Goal: Contribute content: Add original content to the website for others to see

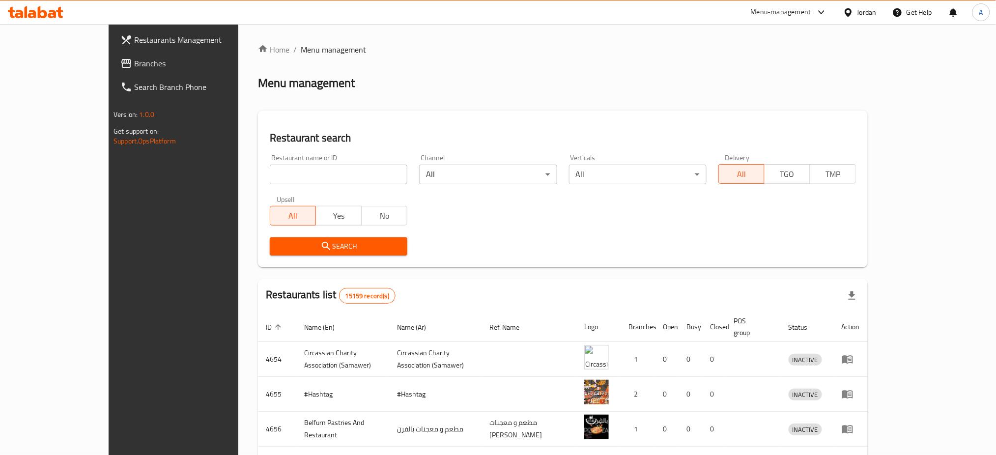
click at [303, 177] on input "search" at bounding box center [339, 175] width 138 height 20
type input "roasters"
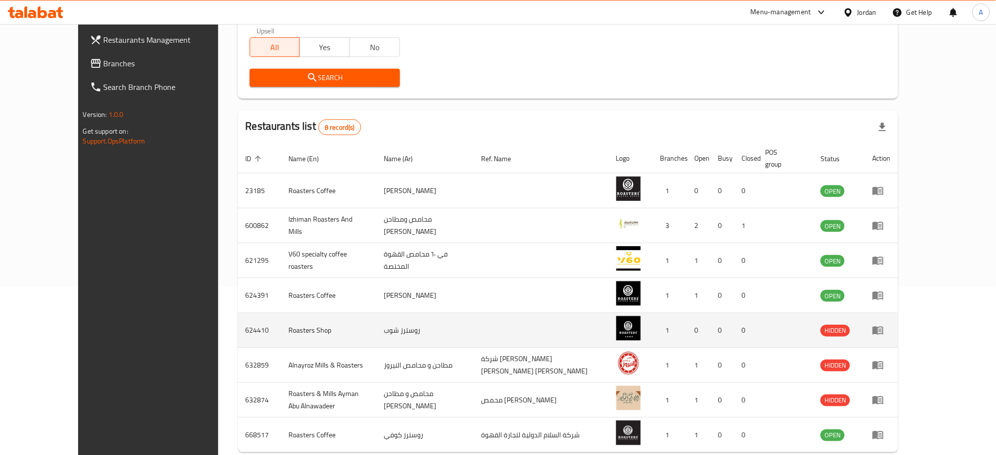
scroll to position [208, 0]
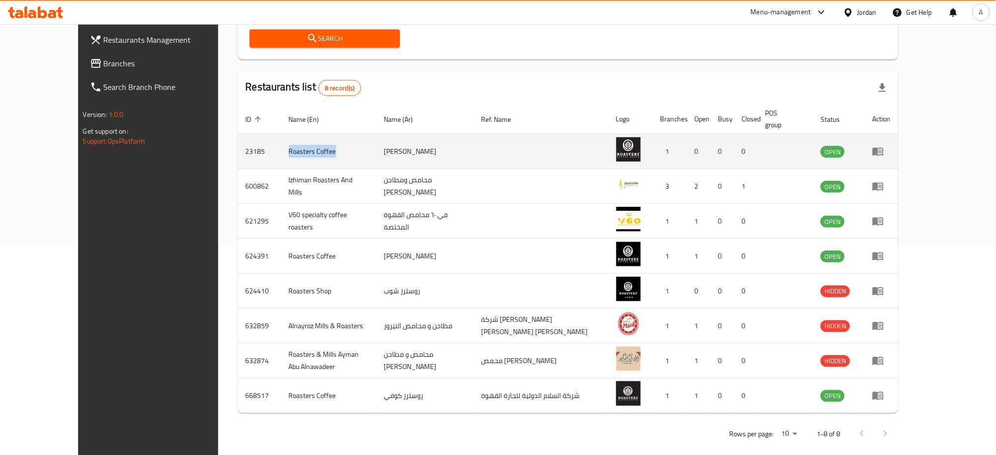
copy tr "Roasters Coffee"
drag, startPoint x: 296, startPoint y: 140, endPoint x: 226, endPoint y: 135, distance: 69.4
click at [238, 135] on tr "23185 Roasters Coffee [PERSON_NAME] 1 0 0 0 OPEN" at bounding box center [568, 151] width 661 height 35
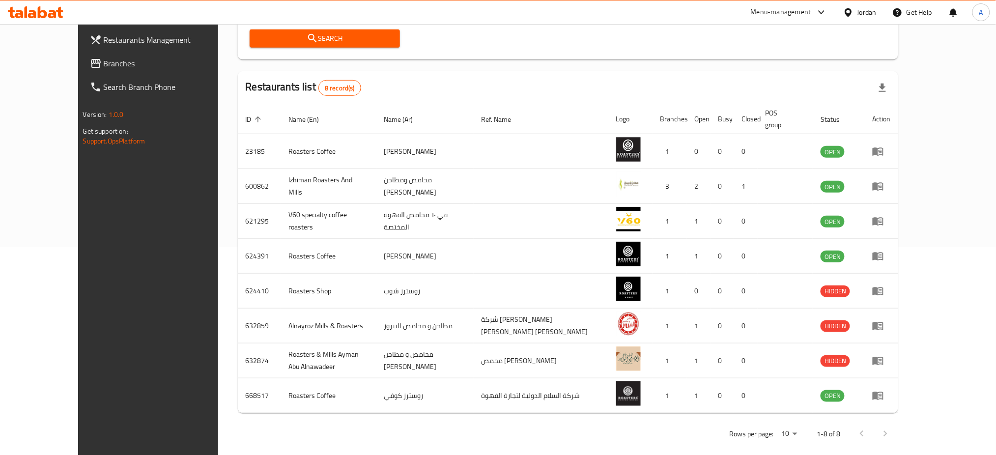
click at [897, 422] on div at bounding box center [873, 434] width 47 height 24
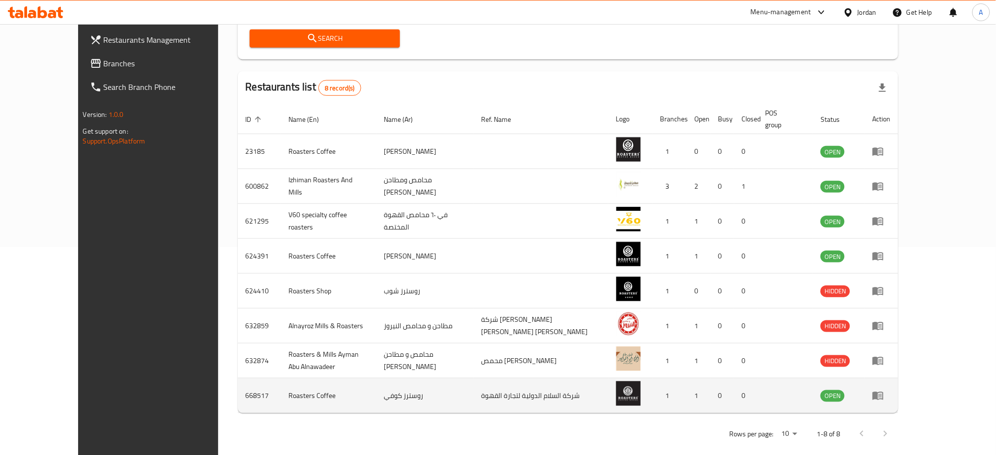
click at [898, 378] on td "enhanced table" at bounding box center [881, 395] width 34 height 35
click at [238, 386] on td "668517" at bounding box center [259, 395] width 43 height 35
click at [281, 378] on td "Roasters Coffee" at bounding box center [328, 395] width 95 height 35
click at [883, 392] on icon "enhanced table" at bounding box center [877, 396] width 11 height 8
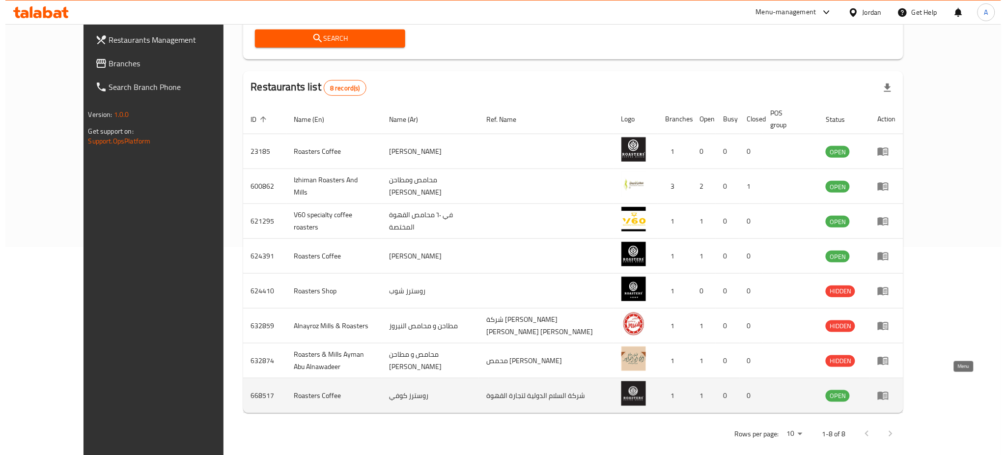
click link "Branches"
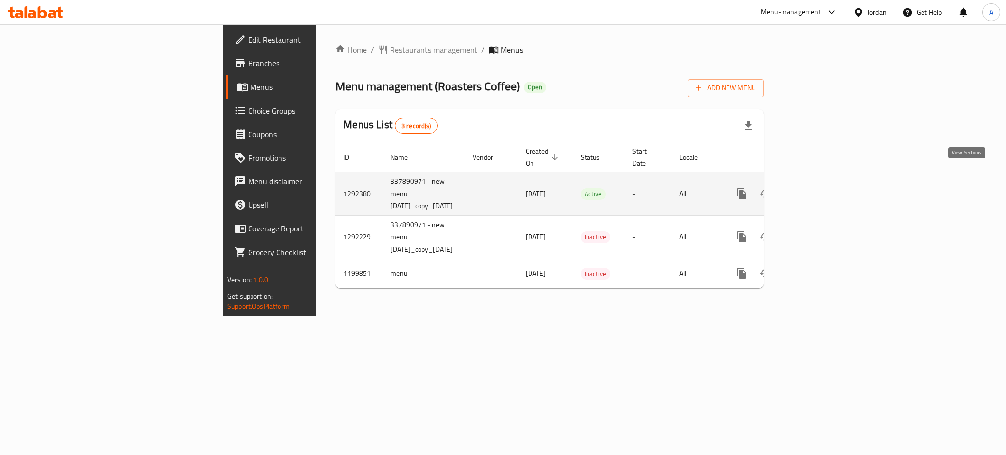
click at [818, 188] on icon "enhanced table" at bounding box center [813, 194] width 12 height 12
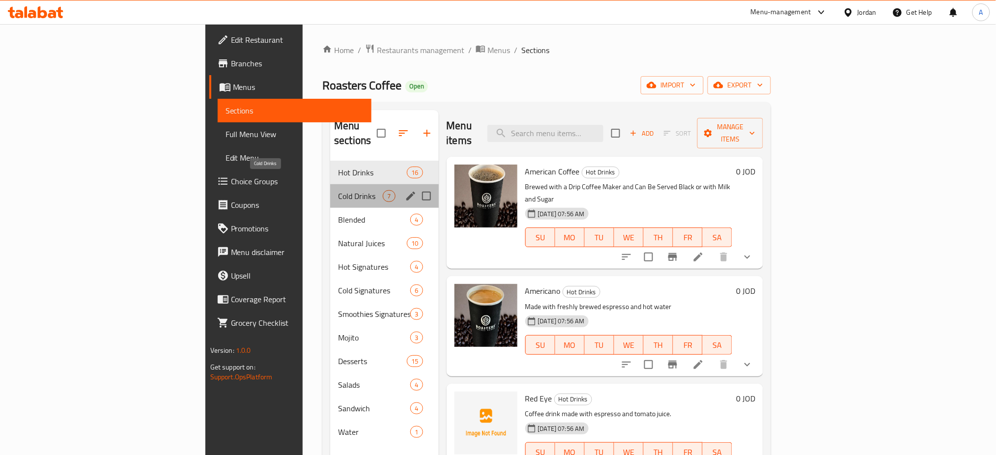
click at [338, 190] on span "Cold Drinks" at bounding box center [360, 196] width 45 height 12
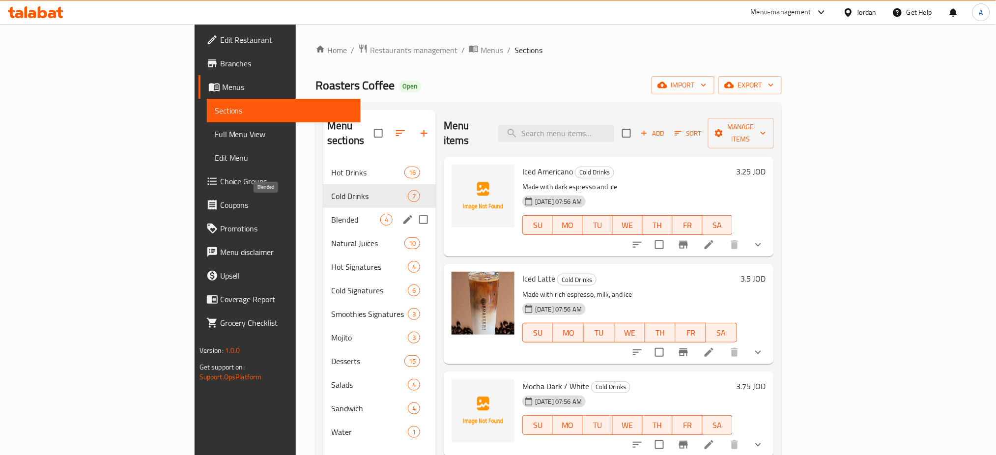
click at [331, 214] on span "Blended" at bounding box center [355, 220] width 49 height 12
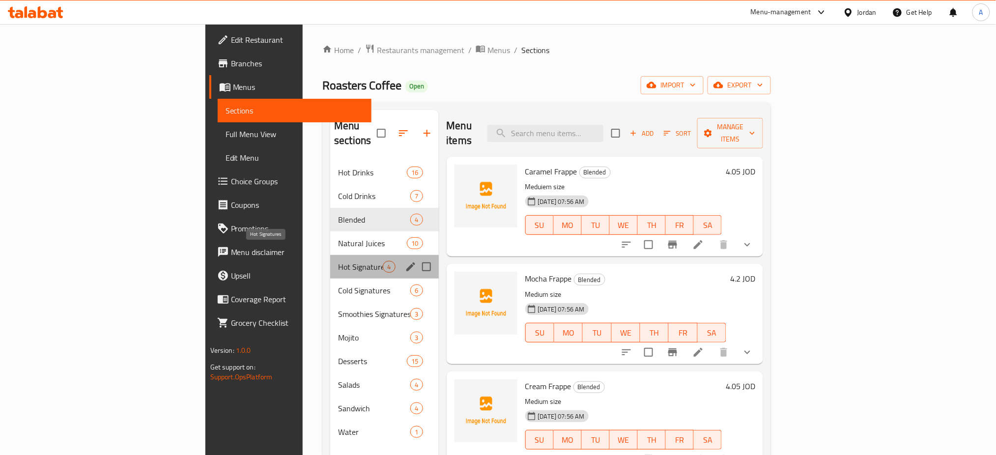
click at [338, 261] on span "Hot Signatures" at bounding box center [360, 267] width 45 height 12
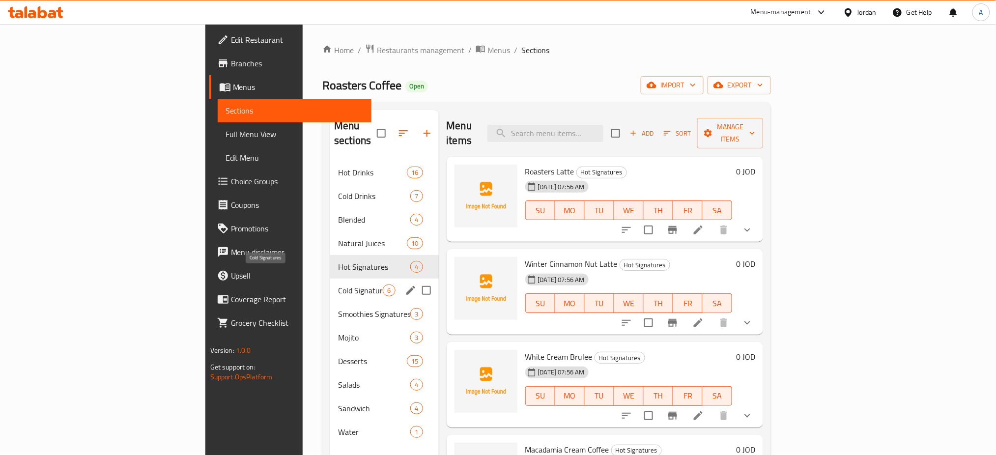
drag, startPoint x: 294, startPoint y: 278, endPoint x: 303, endPoint y: 286, distance: 12.5
click at [338, 284] on span "Cold Signatures" at bounding box center [360, 290] width 45 height 12
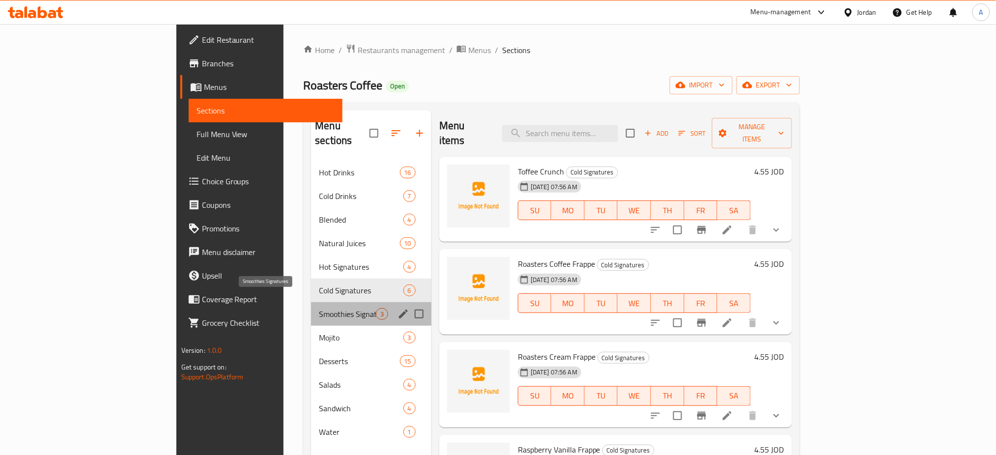
click at [319, 308] on span "Smoothies Signatures" at bounding box center [347, 314] width 56 height 12
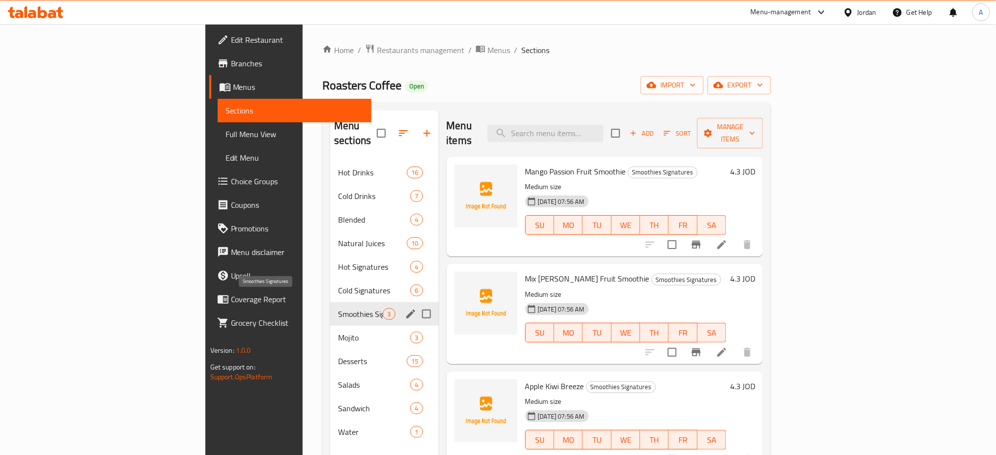
click at [338, 332] on span "Mojito" at bounding box center [374, 338] width 72 height 12
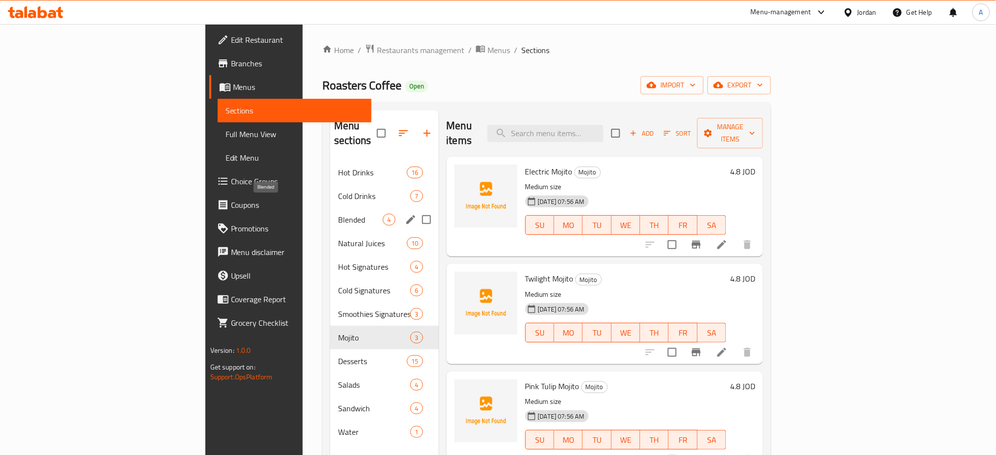
click at [338, 214] on span "Blended" at bounding box center [360, 220] width 45 height 12
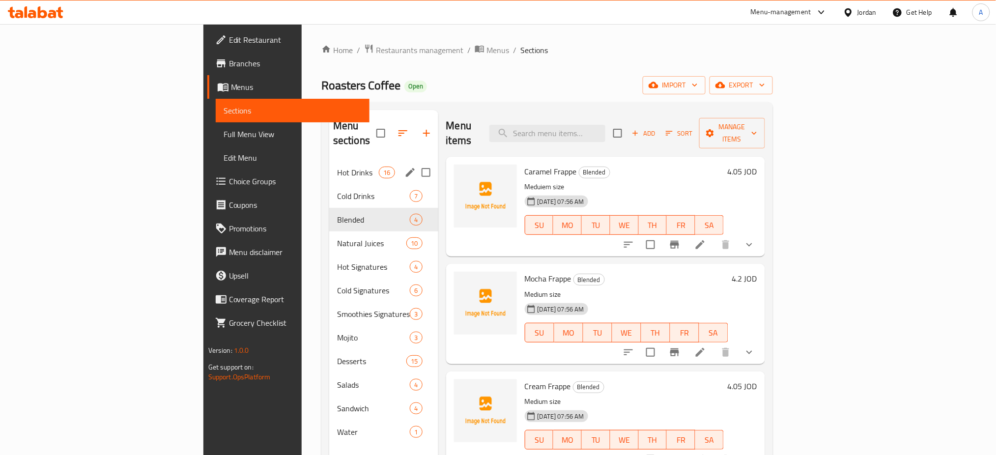
click at [337, 167] on span "Hot Drinks" at bounding box center [358, 173] width 42 height 12
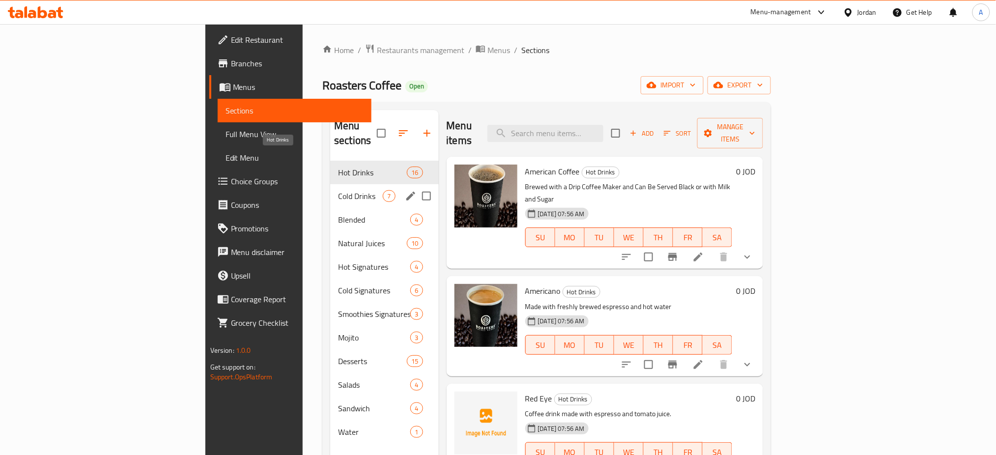
click at [330, 208] on div "Blended 4" at bounding box center [384, 220] width 108 height 24
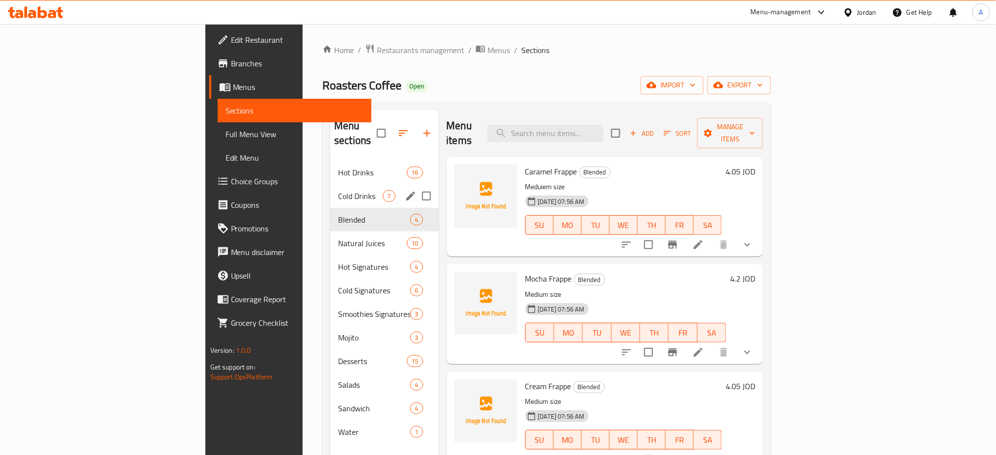
click at [330, 184] on div "Cold Drinks 7" at bounding box center [384, 196] width 108 height 24
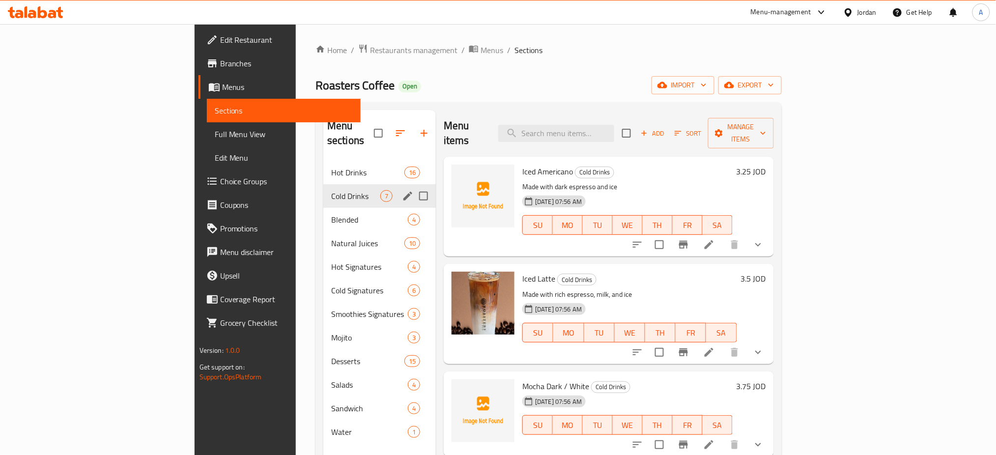
click at [328, 184] on div "Cold Drinks 7" at bounding box center [379, 196] width 112 height 24
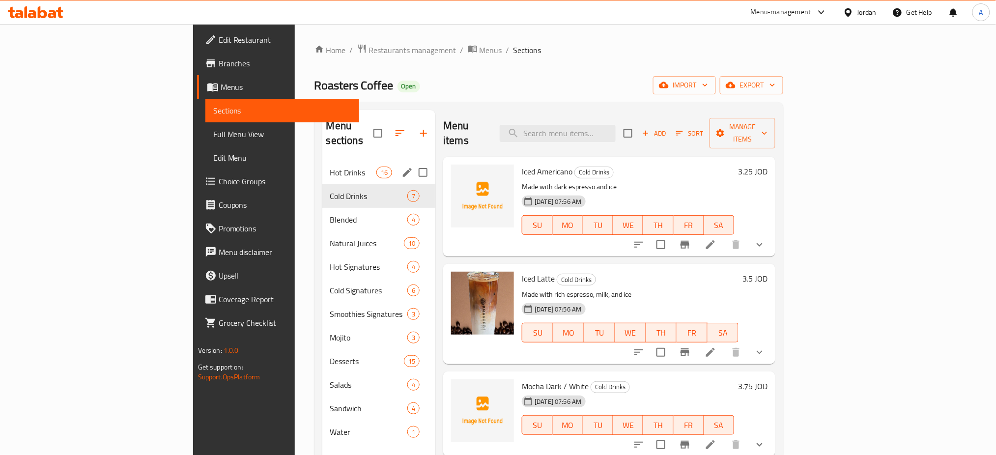
click at [323, 164] on div "Hot Drinks 16" at bounding box center [378, 173] width 113 height 24
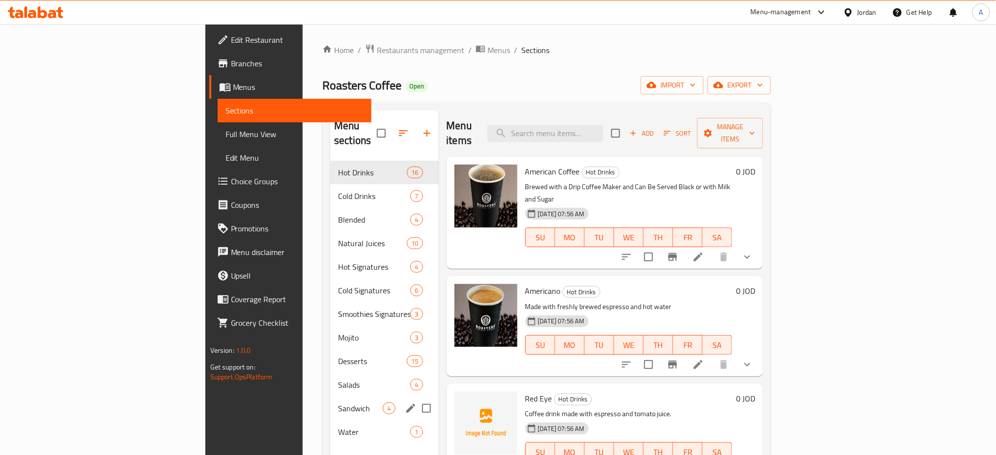
click at [330, 396] on div "Sandwich 4" at bounding box center [384, 408] width 108 height 24
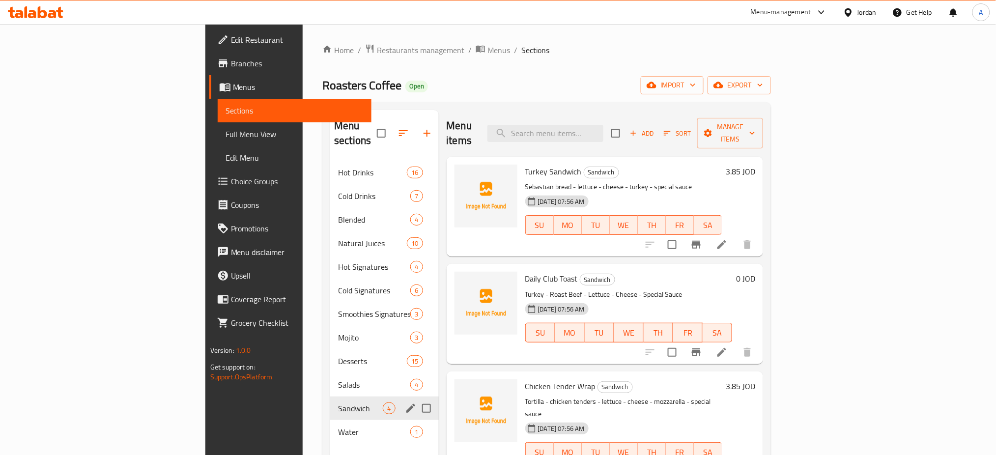
click at [330, 349] on div "Desserts 15" at bounding box center [384, 361] width 108 height 24
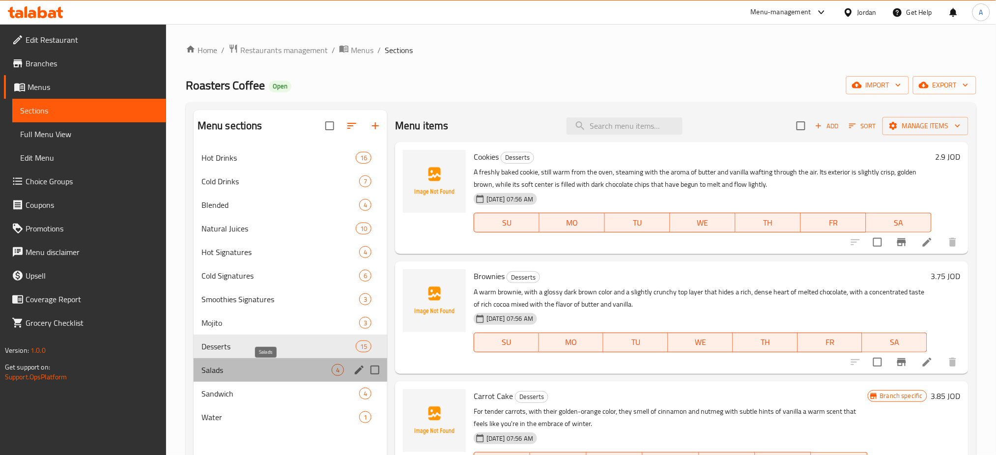
click at [259, 369] on span "Salads" at bounding box center [266, 370] width 130 height 12
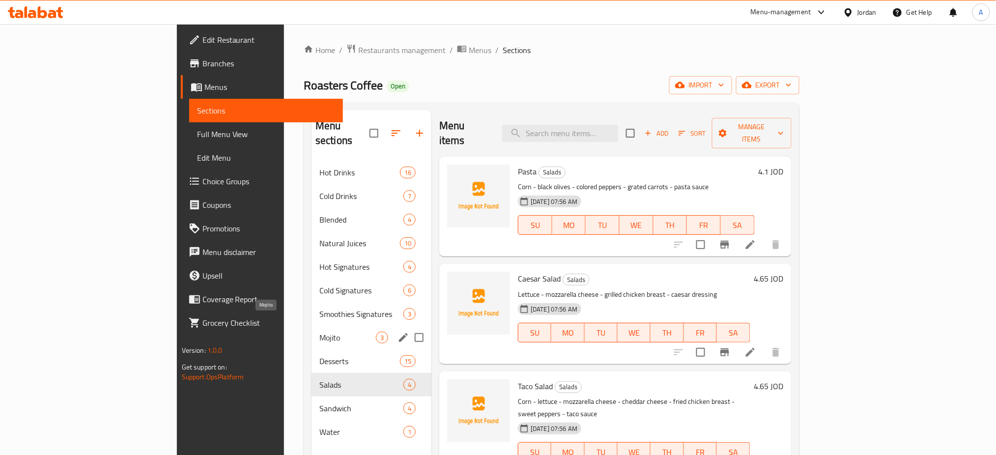
click at [311, 326] on div "Mojito 3" at bounding box center [371, 338] width 120 height 24
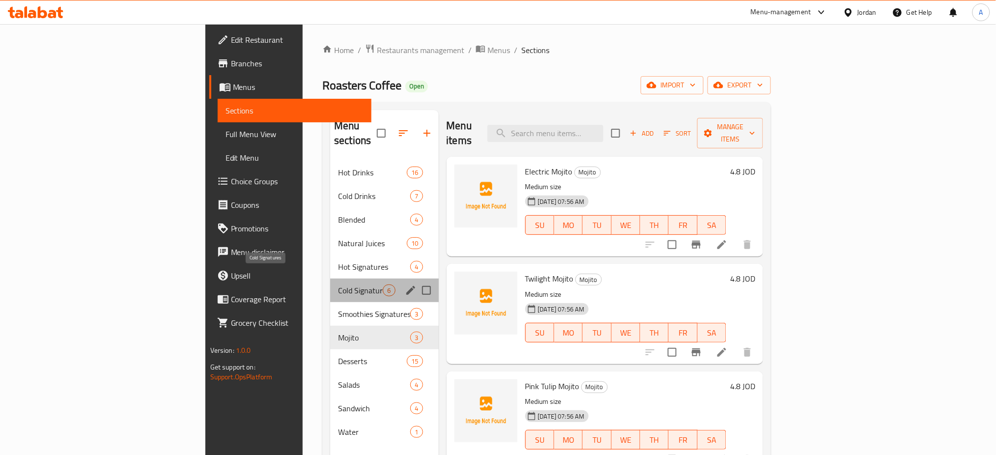
click at [338, 284] on span "Cold Signatures" at bounding box center [360, 290] width 45 height 12
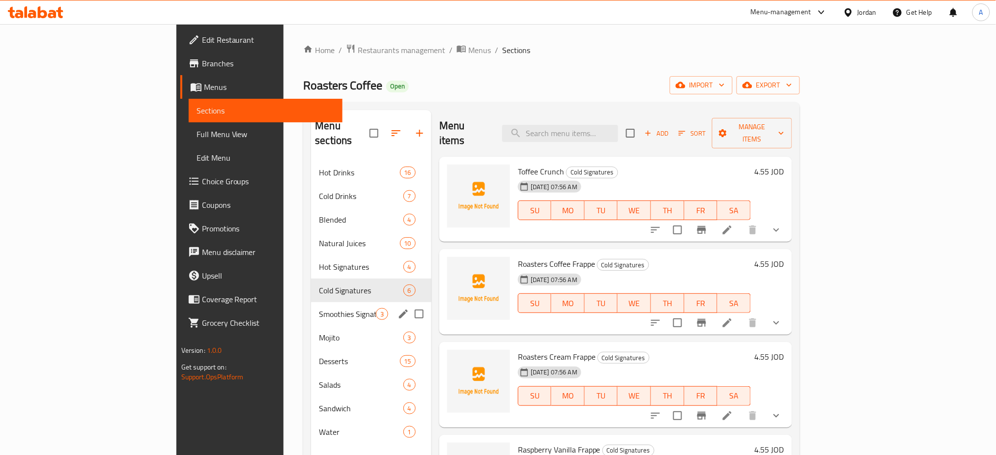
click at [311, 307] on div "Smoothies Signatures 3" at bounding box center [371, 314] width 120 height 24
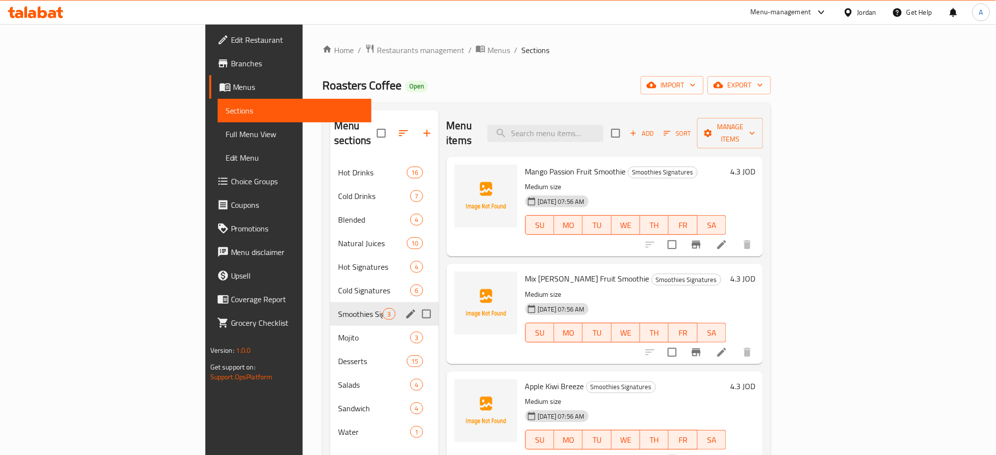
click at [338, 261] on span "Hot Signatures" at bounding box center [374, 267] width 72 height 12
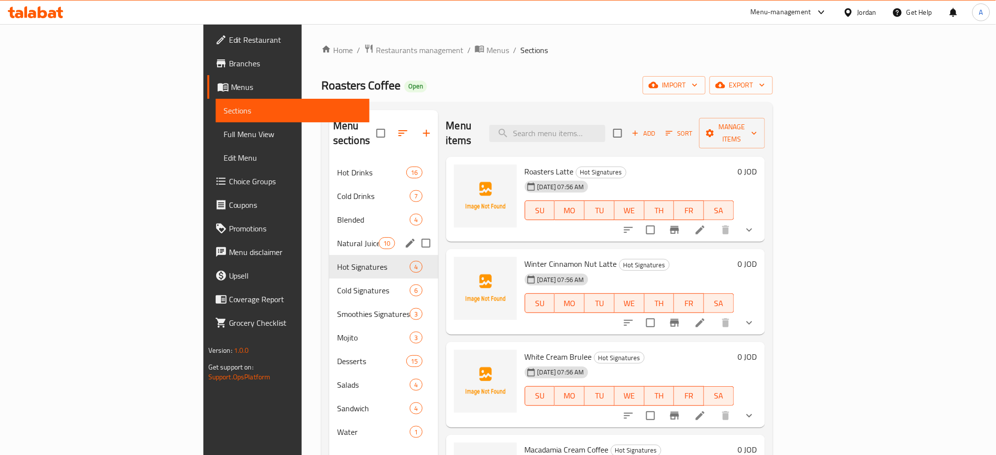
click at [337, 237] on span "Natural Juices" at bounding box center [358, 243] width 42 height 12
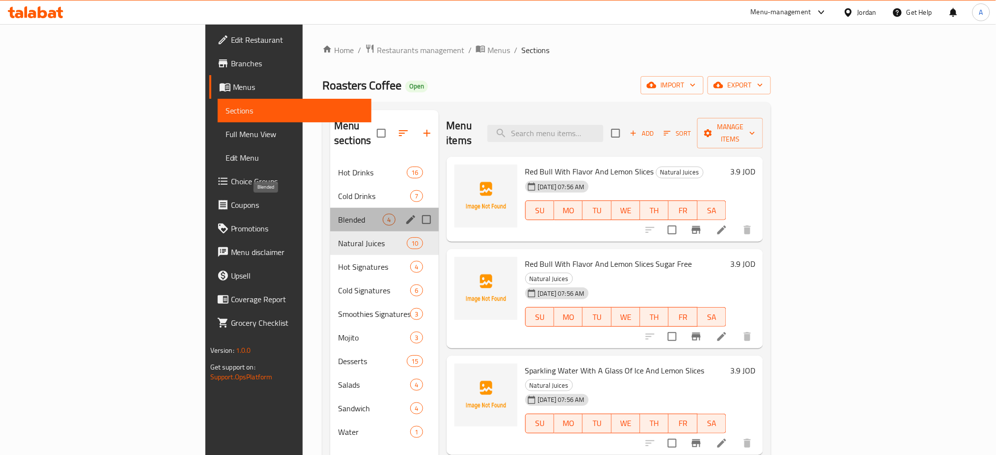
click at [338, 214] on span "Blended" at bounding box center [360, 220] width 45 height 12
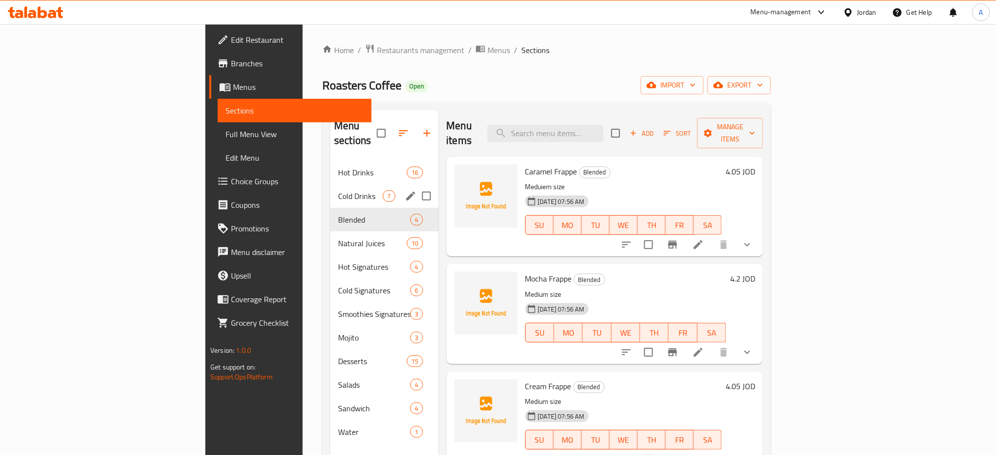
click at [338, 167] on span "Hot Drinks" at bounding box center [372, 173] width 69 height 12
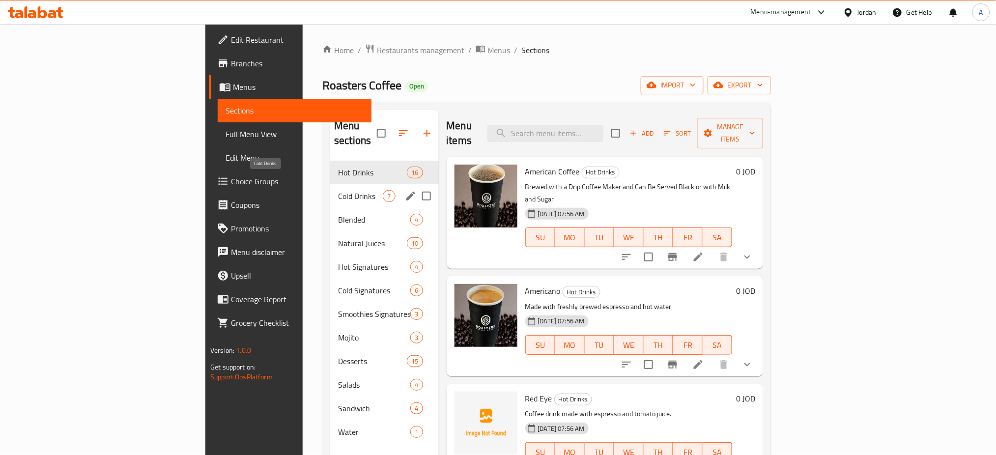
click at [338, 190] on span "Cold Drinks" at bounding box center [360, 196] width 45 height 12
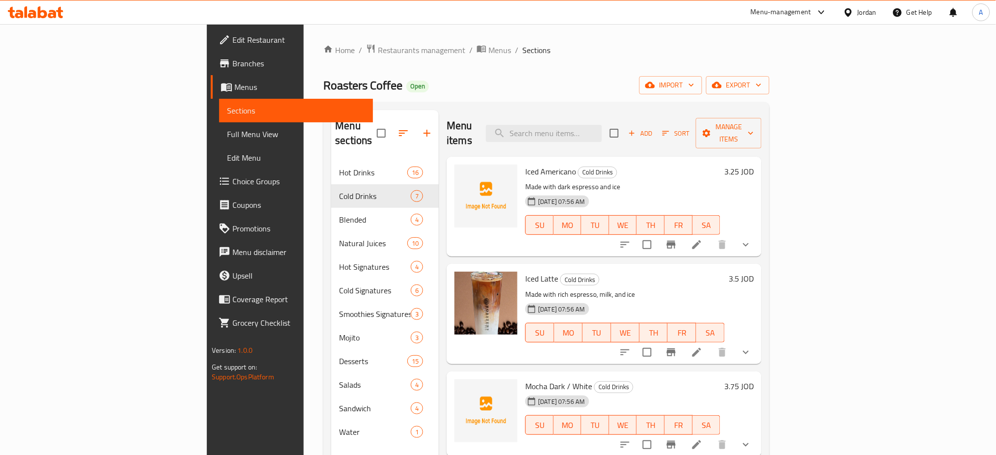
scroll to position [306, 0]
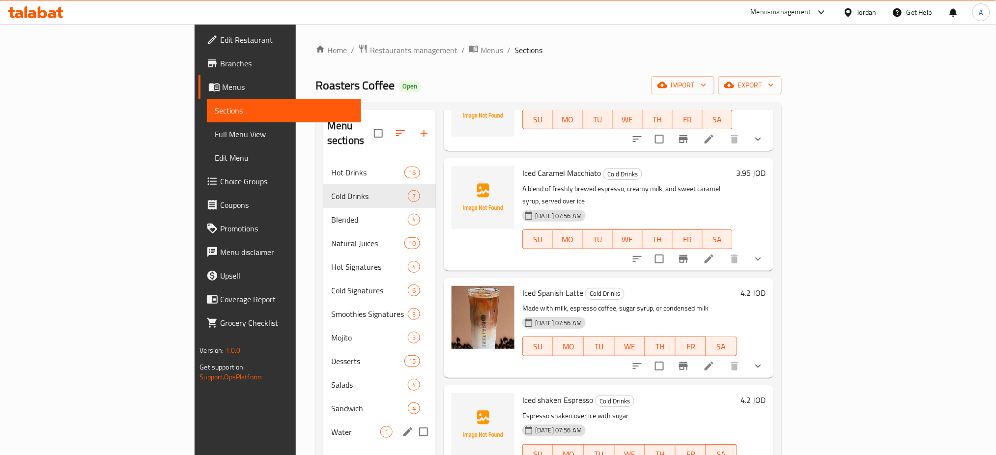
click at [323, 400] on div "Sandwich 4" at bounding box center [379, 408] width 112 height 24
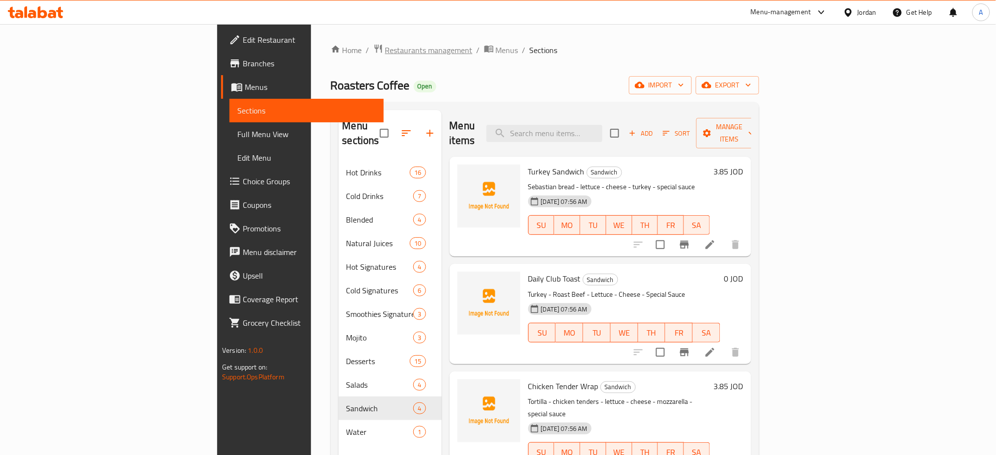
click at [385, 52] on span "Restaurants management" at bounding box center [428, 50] width 87 height 12
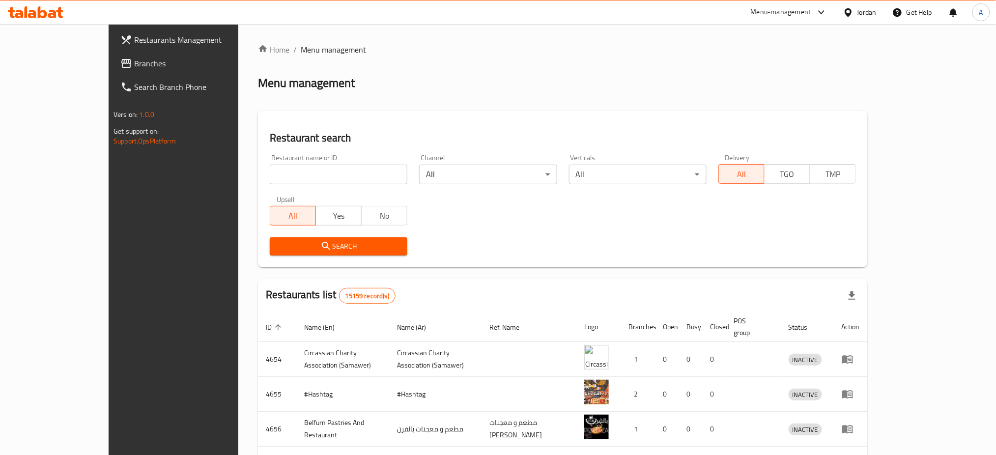
click at [350, 181] on input "search" at bounding box center [339, 175] width 138 height 20
type input "شمس الرابية"
click button "Search" at bounding box center [339, 246] width 138 height 18
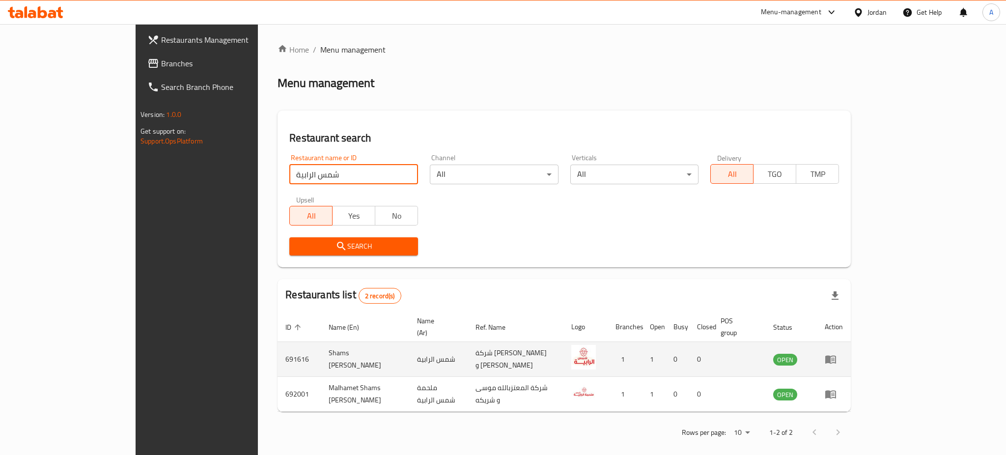
click at [851, 348] on td "enhanced table" at bounding box center [834, 359] width 34 height 35
click at [836, 356] on icon "enhanced table" at bounding box center [830, 360] width 11 height 8
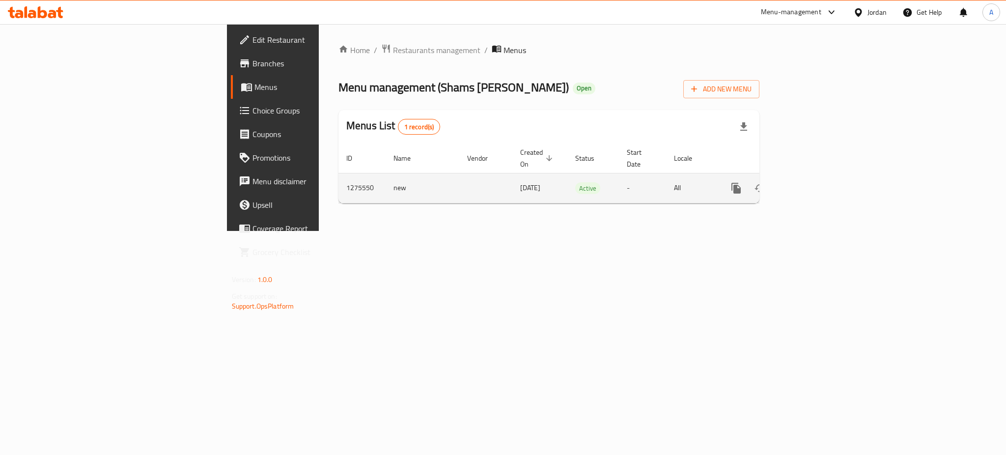
click at [813, 182] on icon "enhanced table" at bounding box center [807, 188] width 12 height 12
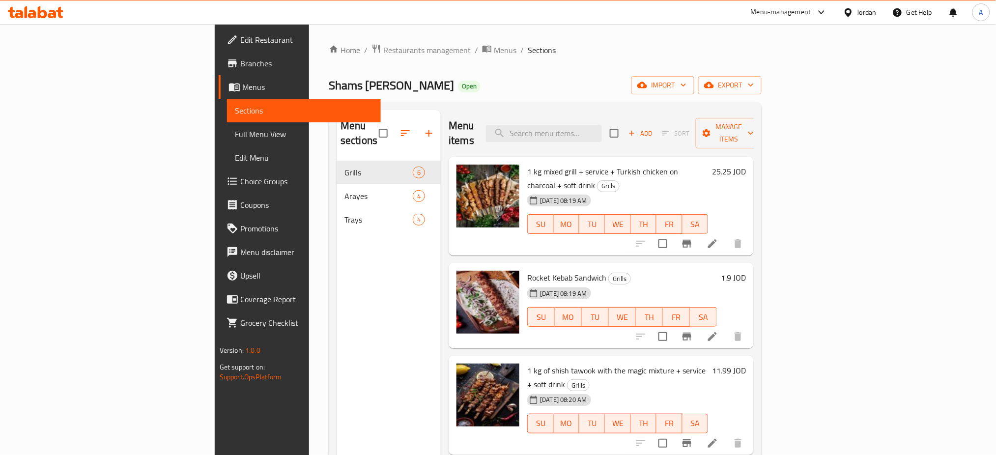
click at [337, 370] on div "Menu sections Grills 6 Arayes 4 Trays 4" at bounding box center [389, 337] width 104 height 455
click at [335, 63] on div "Home / Restaurants management / Menus / Sections Shams Al Rabieh Open import ex…" at bounding box center [545, 308] width 433 height 529
click at [383, 53] on span "Restaurants management" at bounding box center [426, 50] width 87 height 12
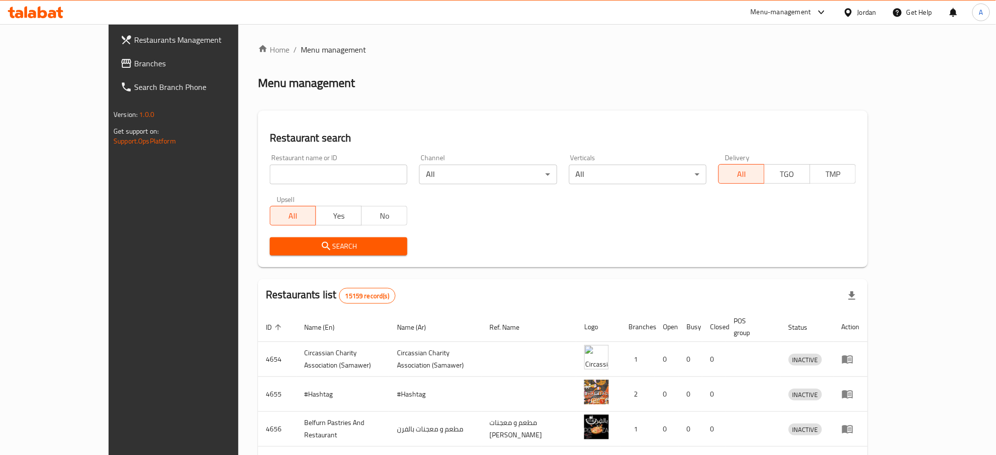
click at [284, 169] on input "search" at bounding box center [339, 175] width 138 height 20
type input "ranch chicken"
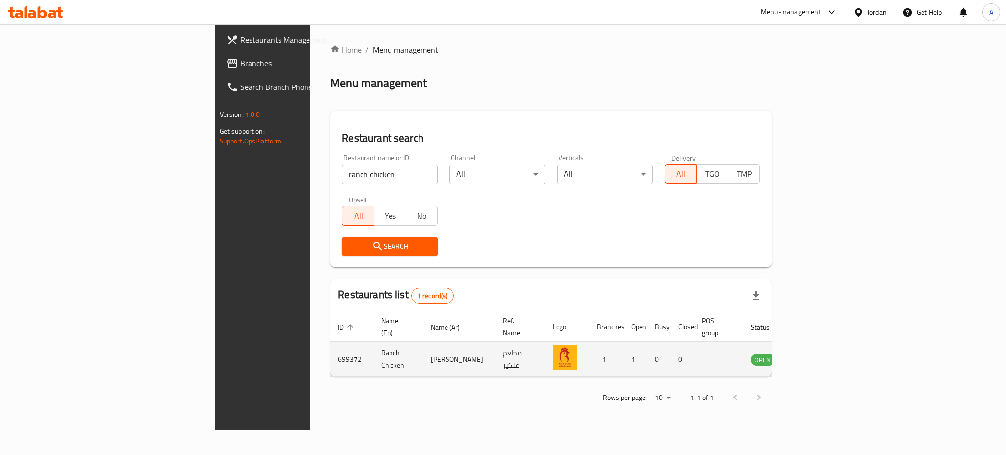
click at [814, 353] on icon "enhanced table" at bounding box center [808, 359] width 12 height 12
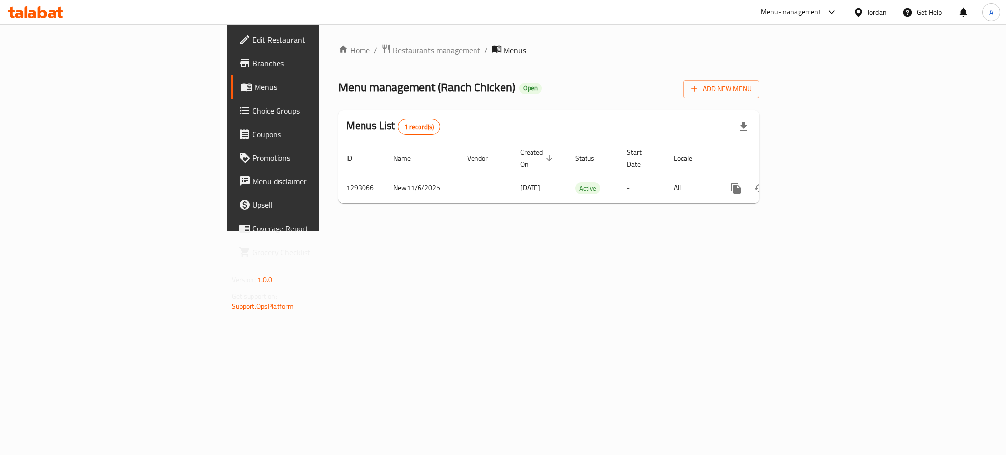
click at [231, 54] on link "Branches" at bounding box center [313, 64] width 164 height 24
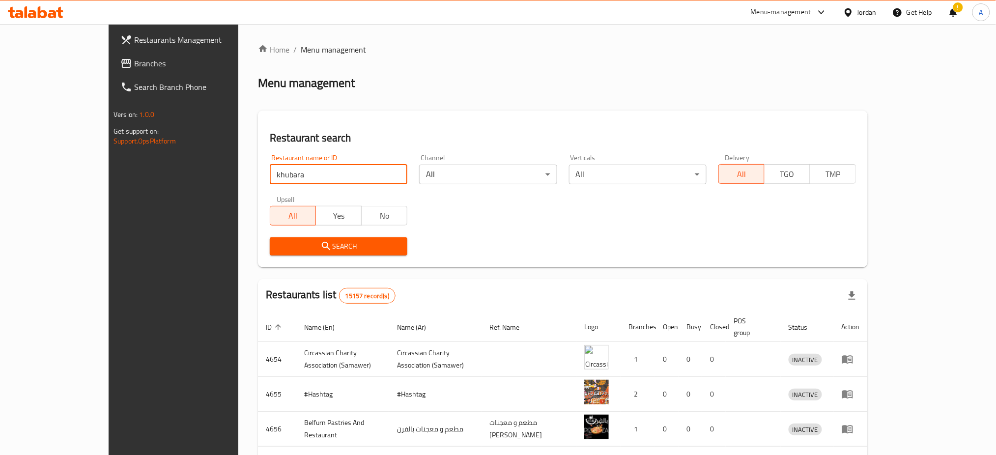
type input "khubara"
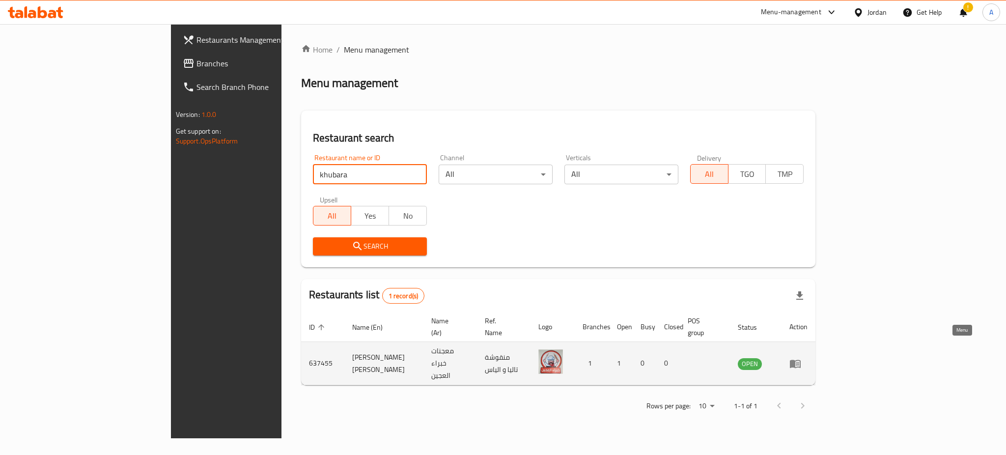
click at [801, 360] on icon "enhanced table" at bounding box center [795, 364] width 11 height 8
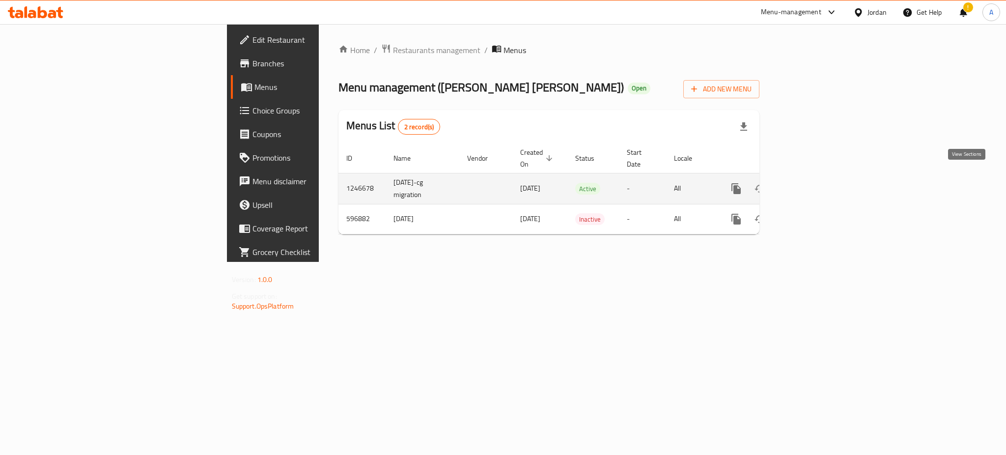
click at [813, 183] on icon "enhanced table" at bounding box center [807, 189] width 12 height 12
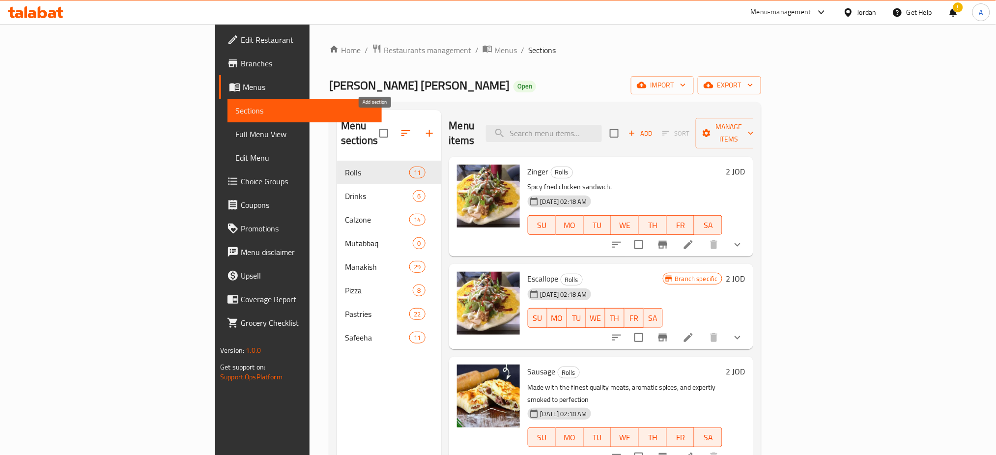
click at [418, 127] on button "button" at bounding box center [430, 133] width 24 height 24
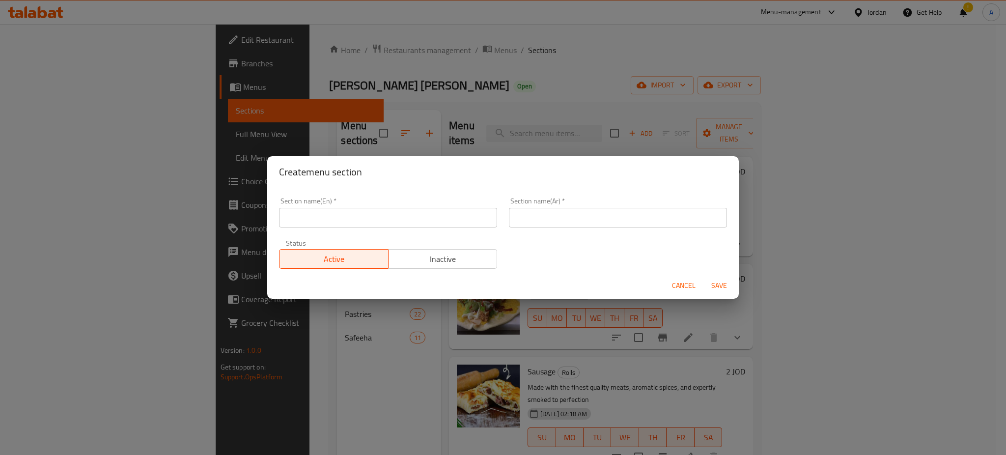
click at [412, 210] on input "text" at bounding box center [388, 218] width 218 height 20
type input "Offers"
click at [503, 219] on div "Section name(Ar)   * Section name(Ar) *" at bounding box center [618, 213] width 230 height 42
click at [528, 217] on input "text" at bounding box center [618, 218] width 218 height 20
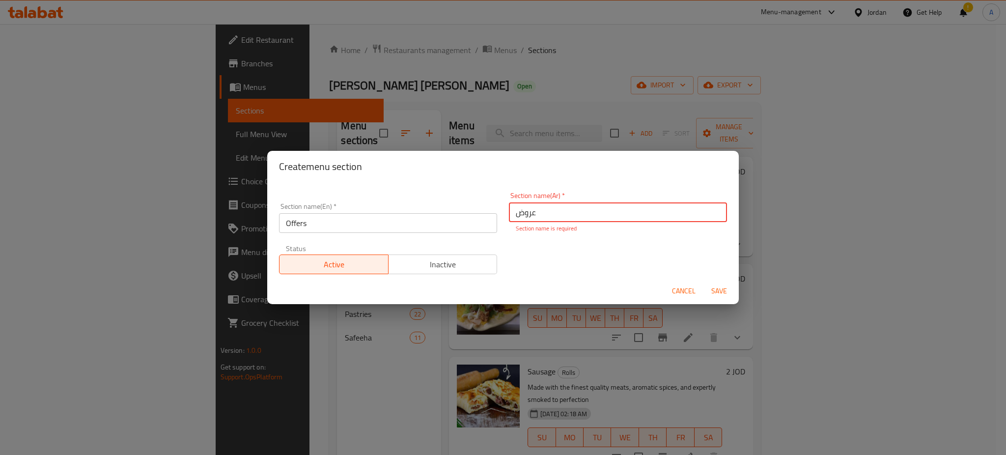
type input "عروض"
click at [729, 291] on span "Save" at bounding box center [719, 291] width 24 height 12
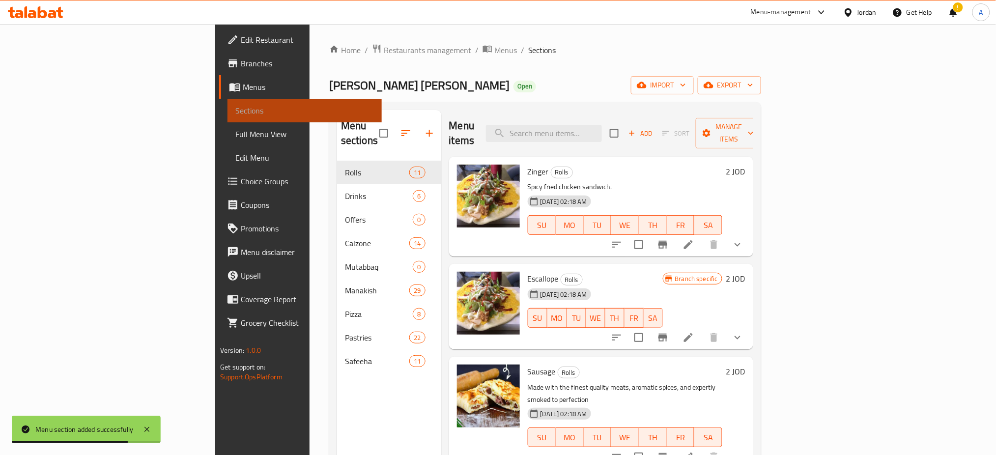
click at [235, 108] on span "Sections" at bounding box center [304, 111] width 139 height 12
click at [243, 85] on span "Menus" at bounding box center [308, 87] width 131 height 12
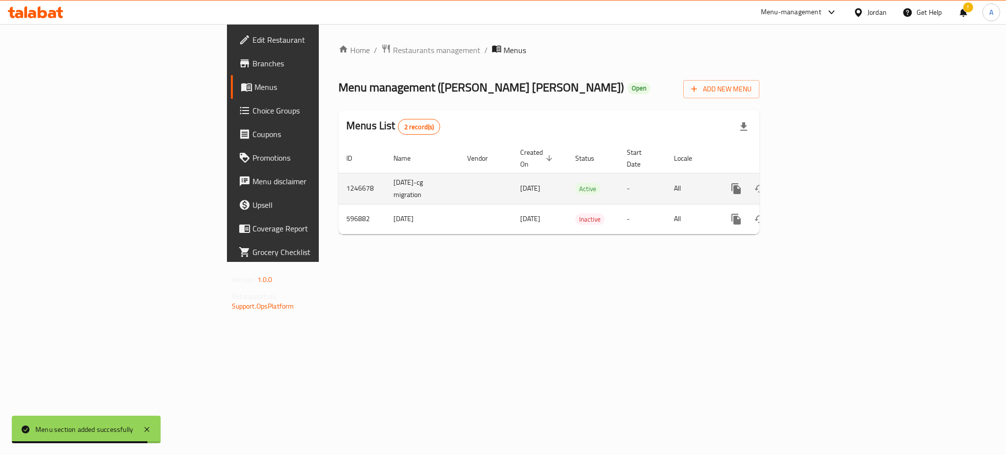
click at [819, 177] on link "enhanced table" at bounding box center [807, 189] width 24 height 24
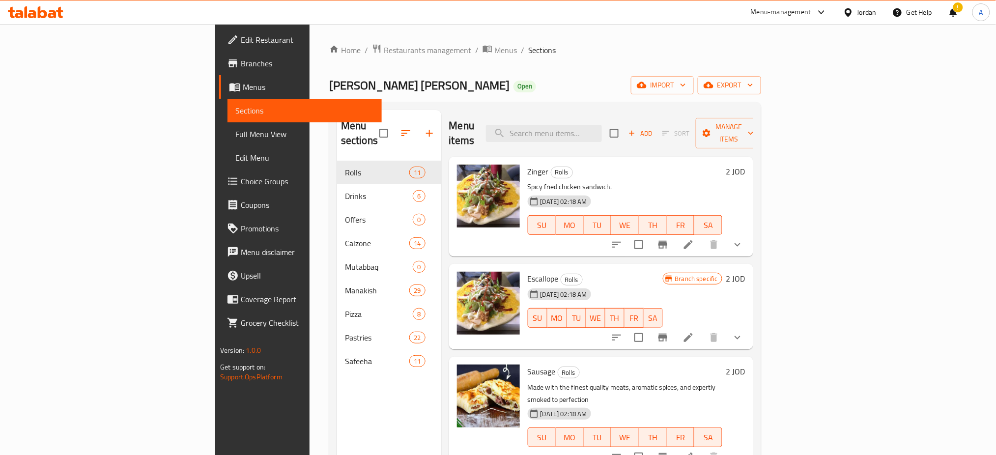
click at [394, 132] on button "button" at bounding box center [406, 133] width 24 height 24
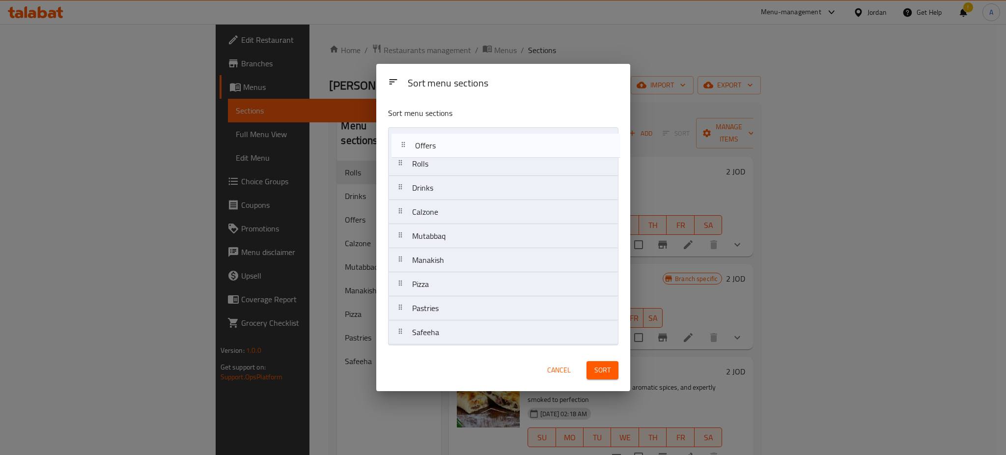
drag, startPoint x: 479, startPoint y: 189, endPoint x: 483, endPoint y: 141, distance: 48.3
click at [483, 141] on nav "Rolls Drinks Offers Calzone Mutabbaq Manakish Pizza Pastries Safeeha" at bounding box center [503, 236] width 230 height 218
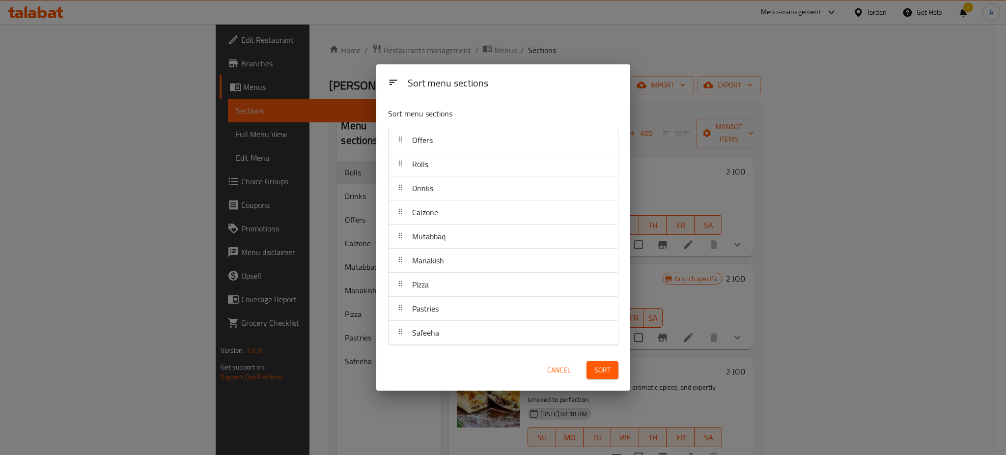
click at [609, 371] on span "Sort" at bounding box center [602, 370] width 16 height 12
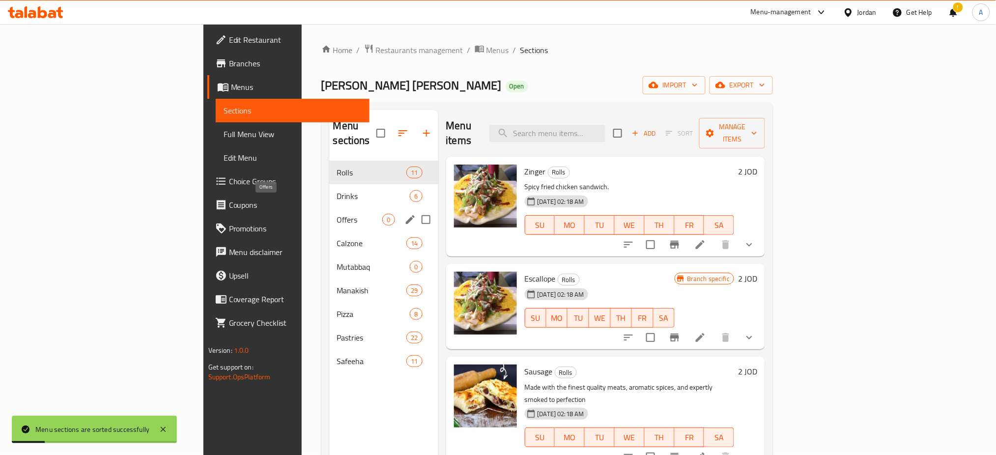
click at [337, 214] on span "Offers" at bounding box center [360, 220] width 46 height 12
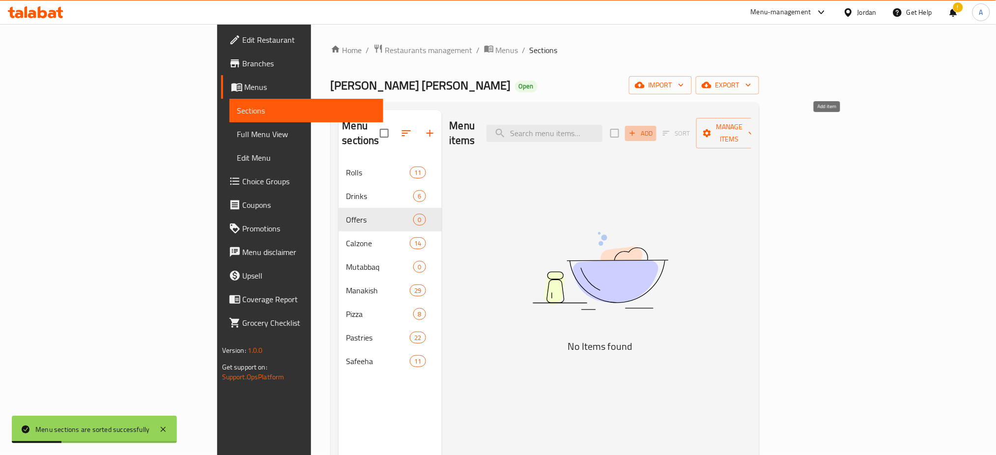
click at [654, 128] on span "Add" at bounding box center [640, 133] width 27 height 11
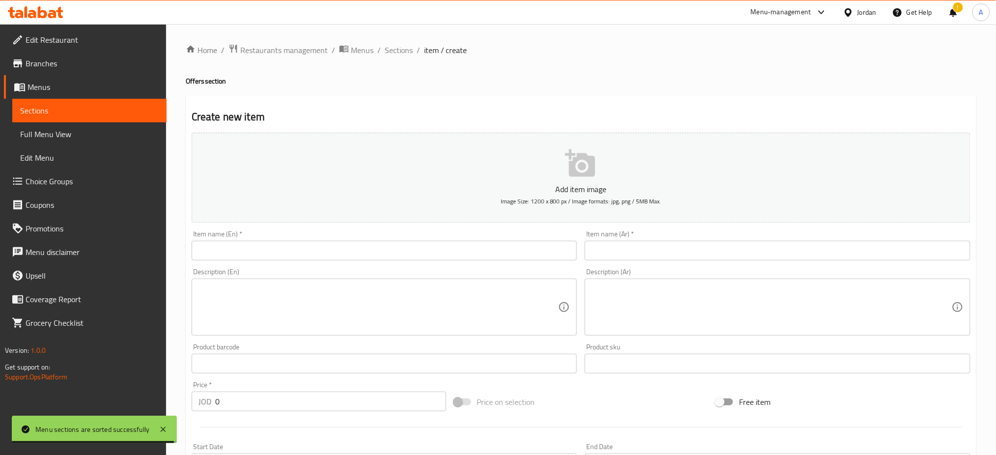
click at [907, 253] on input "text" at bounding box center [778, 251] width 386 height 20
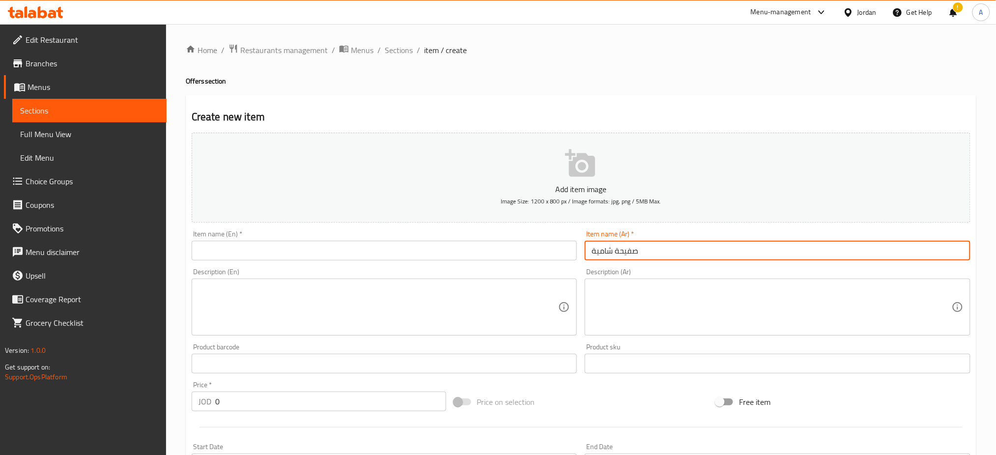
type input "صفيحة شامية"
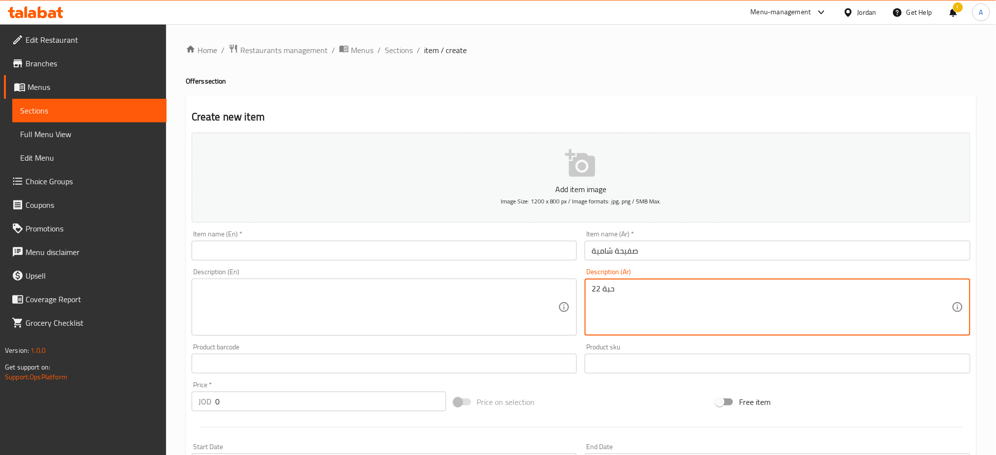
type textarea "22 حبة"
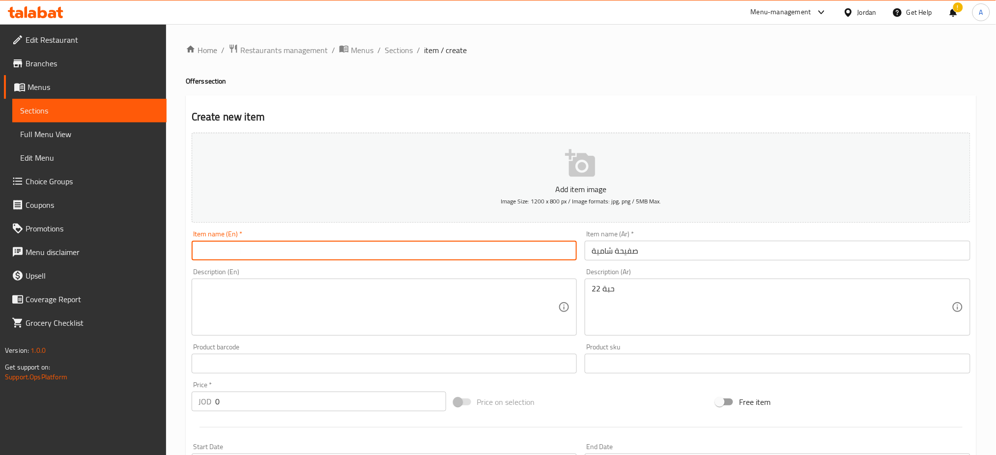
click at [465, 251] on input "text" at bounding box center [385, 251] width 386 height 20
type input "Safiha Shameyeh"
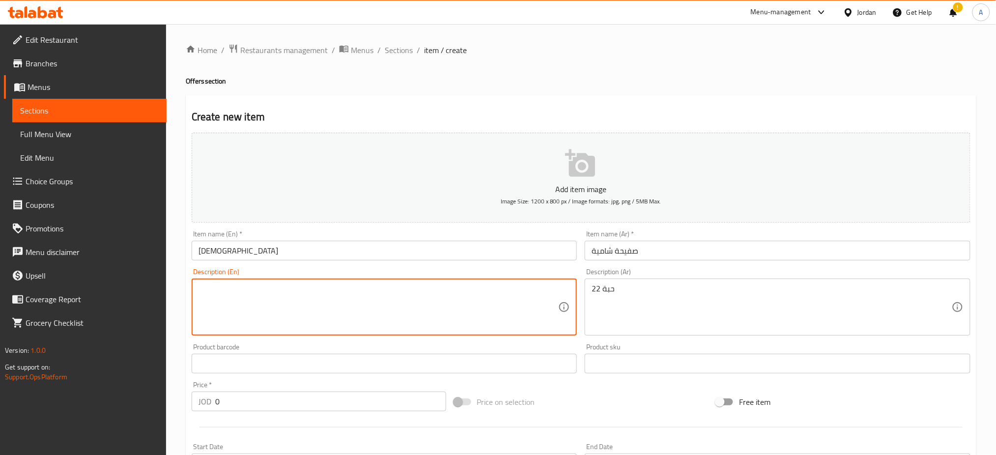
click at [421, 298] on textarea at bounding box center [378, 307] width 360 height 47
type textarea "22 pieces"
drag, startPoint x: 294, startPoint y: 403, endPoint x: 163, endPoint y: 399, distance: 130.7
click at [169, 402] on div "Home / Restaurants management / Menus / Sections / item / create Offers section…" at bounding box center [581, 359] width 830 height 670
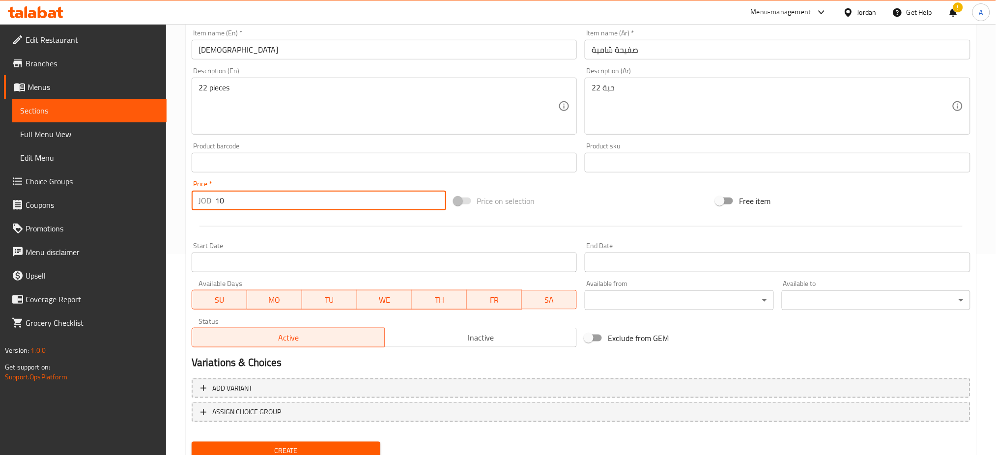
scroll to position [237, 0]
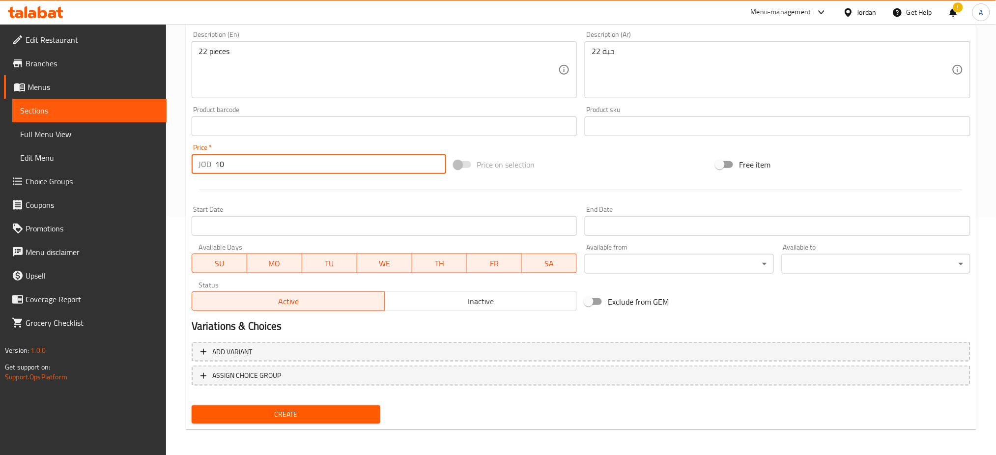
type input "10"
click at [334, 413] on span "Create" at bounding box center [285, 414] width 173 height 12
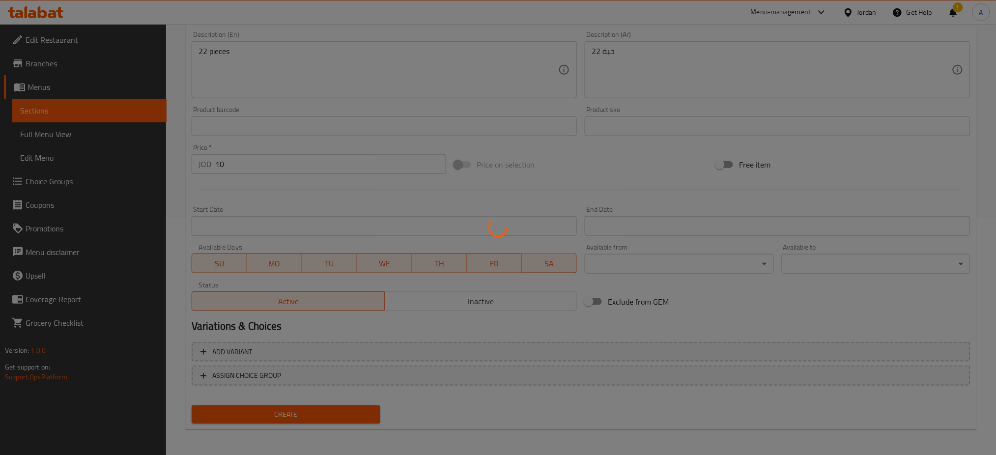
type input "0"
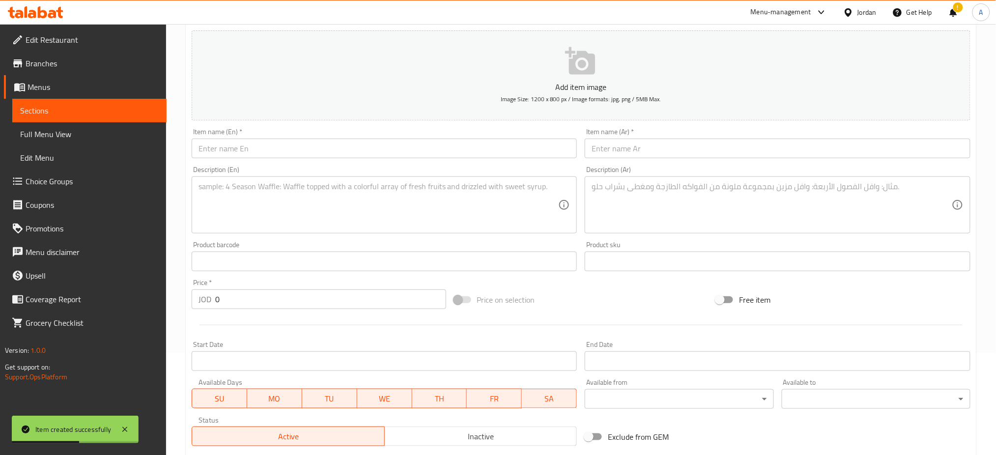
scroll to position [0, 0]
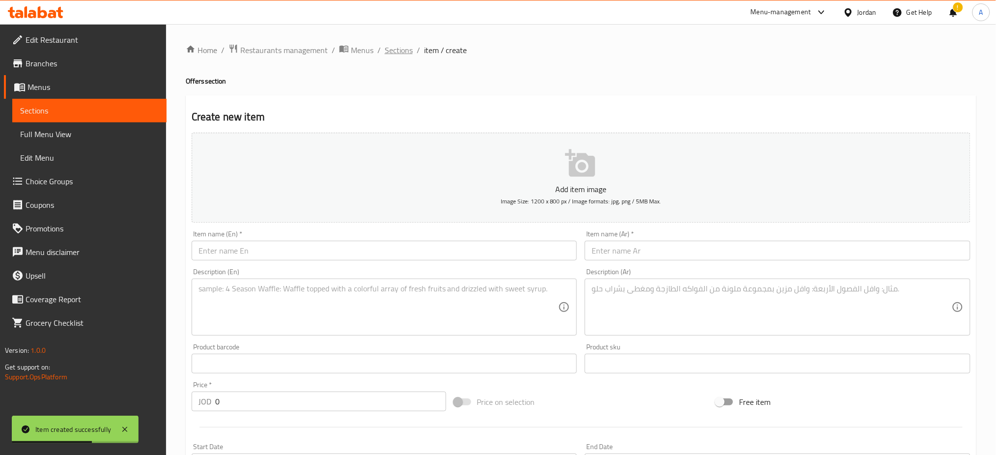
click at [402, 52] on span "Sections" at bounding box center [399, 50] width 28 height 12
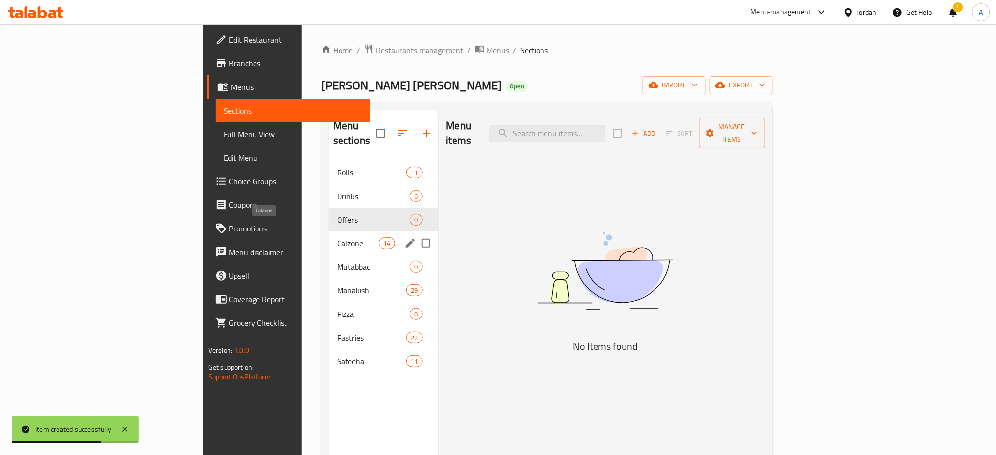
click at [337, 237] on span "Calzone" at bounding box center [358, 243] width 42 height 12
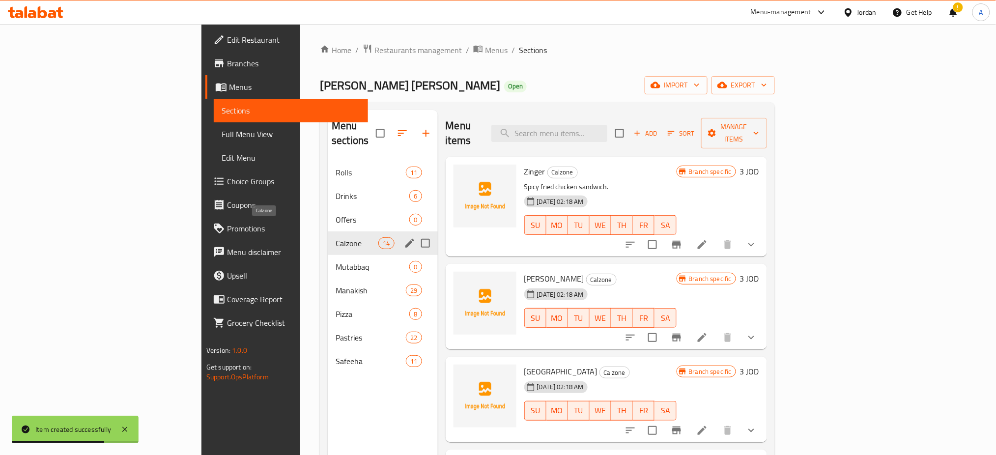
click at [336, 214] on span "Offers" at bounding box center [373, 220] width 74 height 12
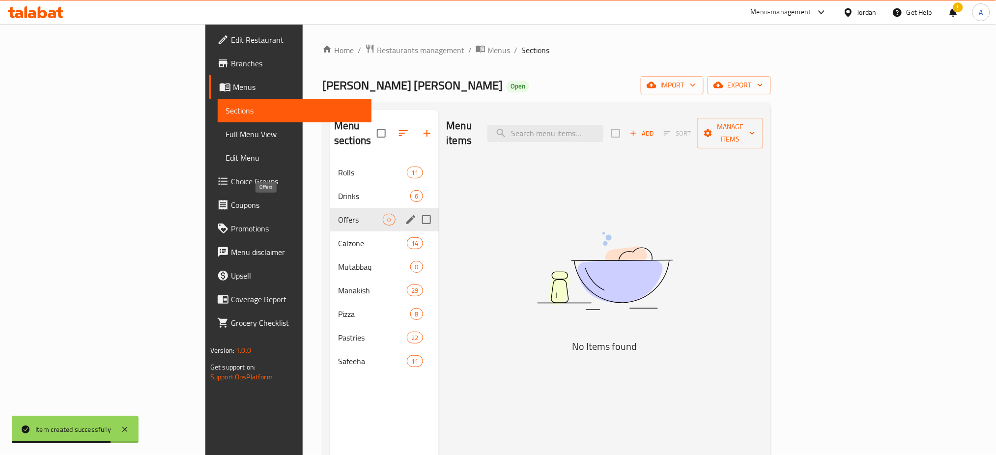
click at [338, 214] on span "Offers" at bounding box center [360, 220] width 45 height 12
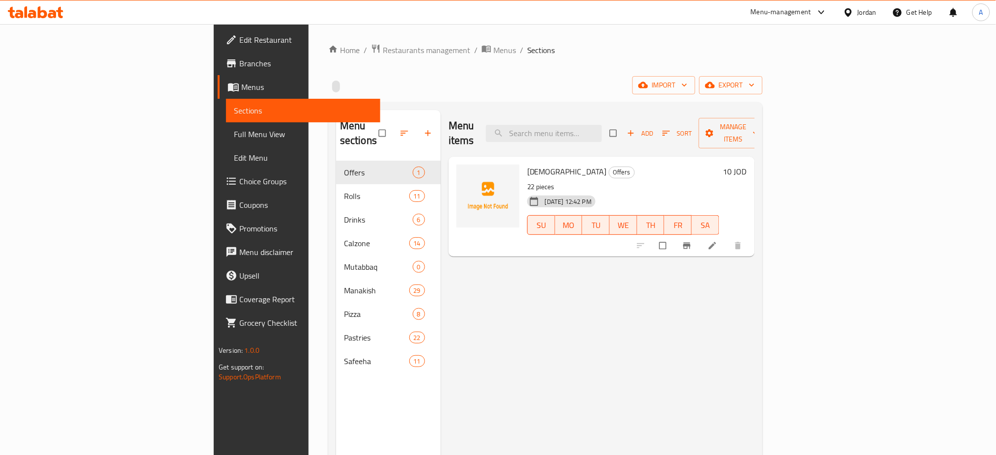
click at [755, 273] on div "Menu items Add Sort Manage items Safiha Shameyeh Offers 22 pieces 14-08-2025 12…" at bounding box center [598, 337] width 314 height 455
click at [717, 241] on icon at bounding box center [712, 246] width 10 height 10
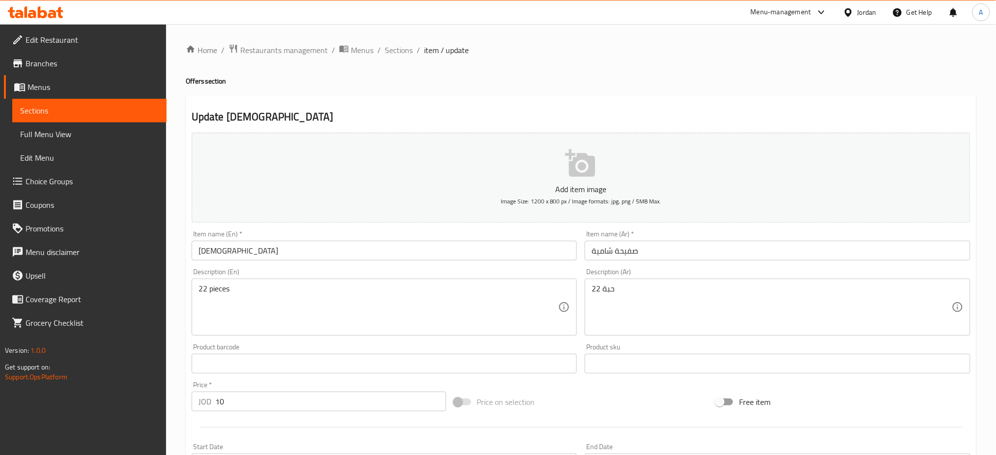
click at [199, 252] on input "Safiha Shameyeh" at bounding box center [385, 251] width 386 height 20
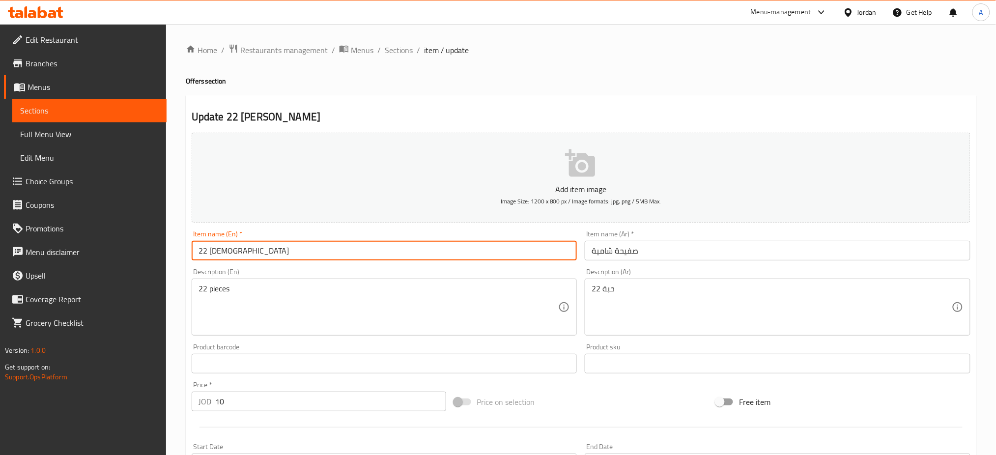
type input "22 Safiha Shameyeh"
click at [675, 248] on input "صفيحة شامية" at bounding box center [778, 251] width 386 height 20
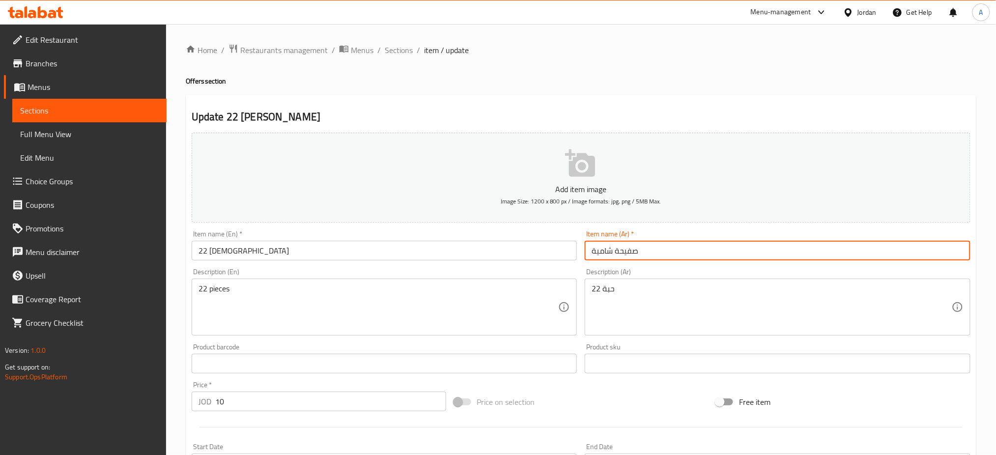
click at [592, 252] on input "صفيحة شامية" at bounding box center [778, 251] width 386 height 20
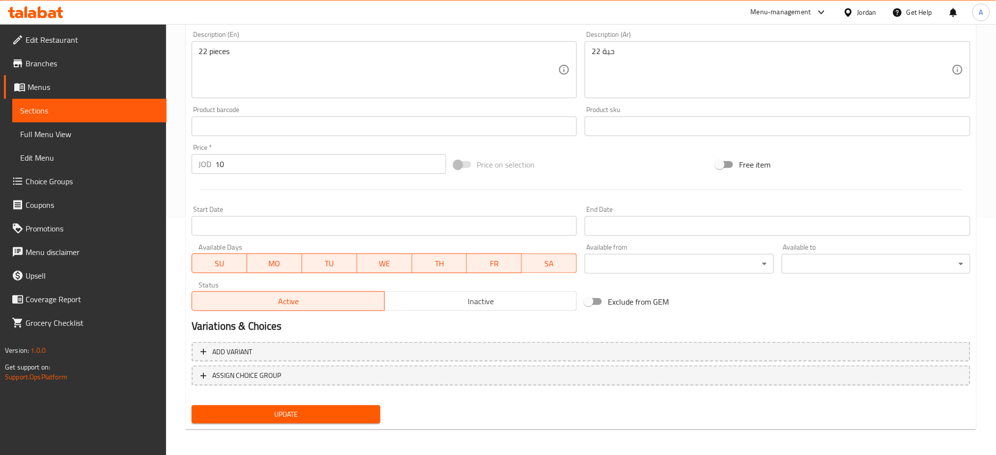
type input "22 صفيحة شامية"
click at [284, 405] on button "Update" at bounding box center [286, 414] width 189 height 18
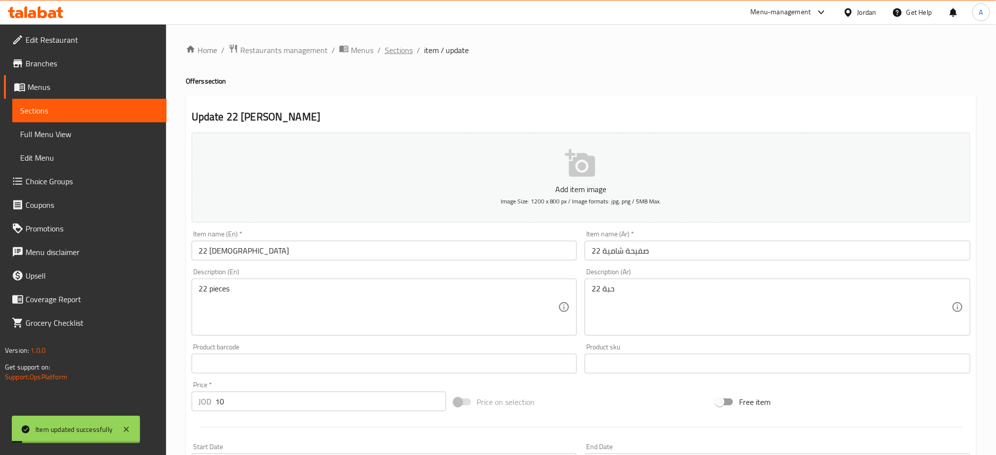
click at [393, 45] on span "Sections" at bounding box center [399, 50] width 28 height 12
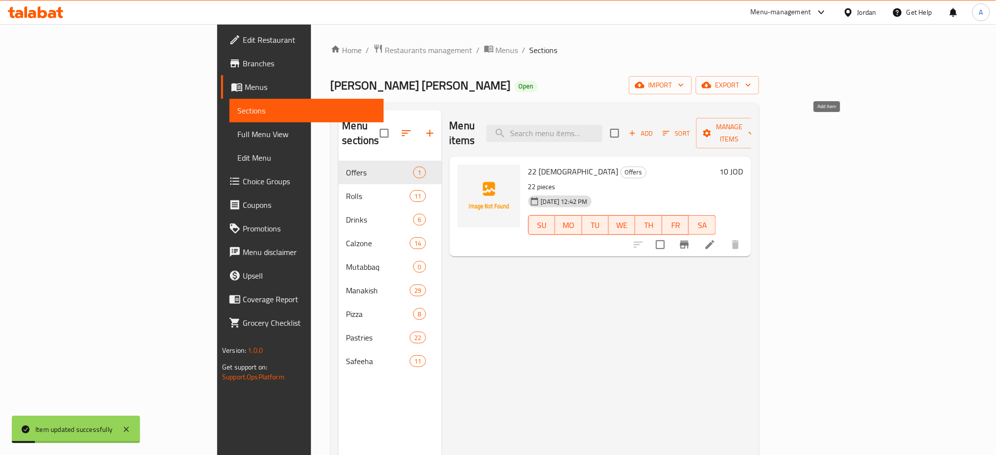
click at [654, 128] on span "Add" at bounding box center [640, 133] width 27 height 11
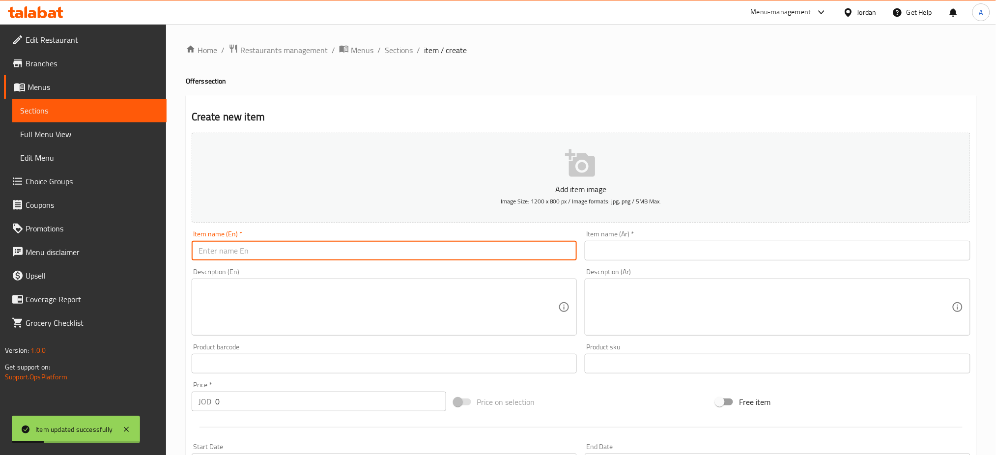
click at [500, 250] on input "text" at bounding box center [385, 251] width 386 height 20
paste input "حبه معجنات مشكله"
type input "حبه معجنات مشكله"
click at [639, 249] on input "text" at bounding box center [778, 251] width 386 height 20
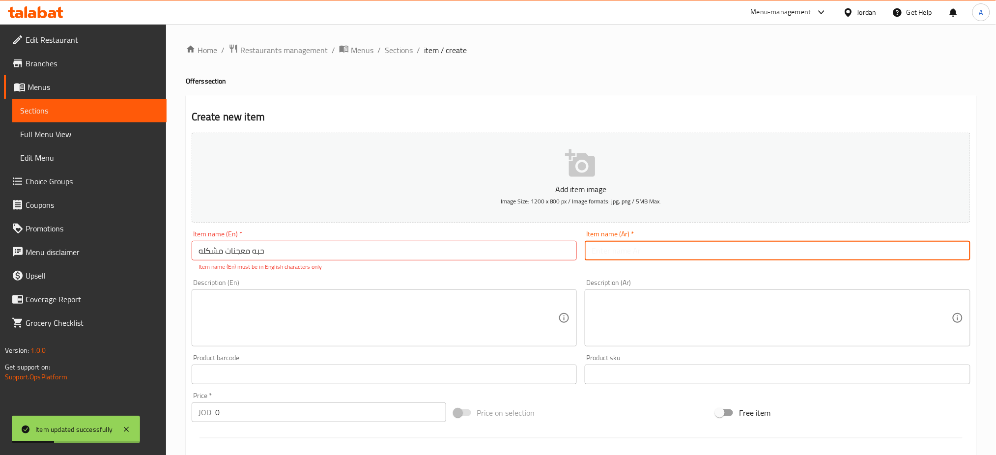
paste input "حبه معجنات مشكله"
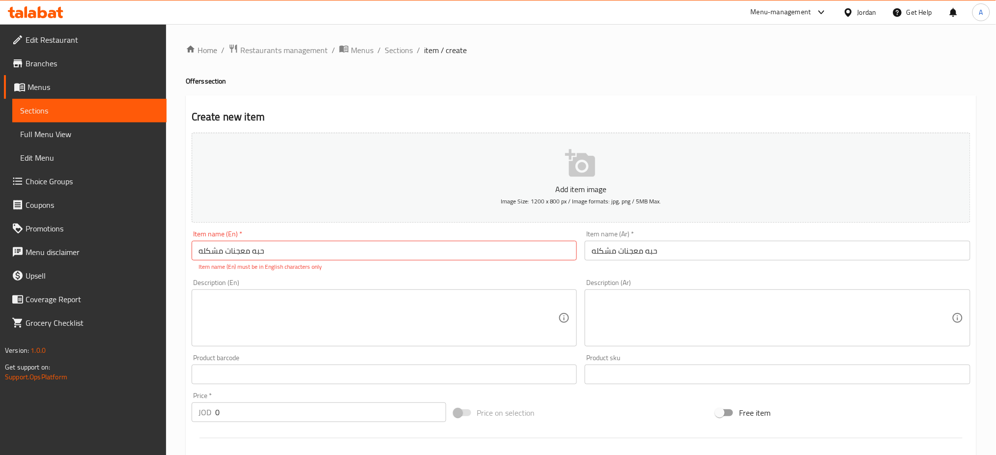
click at [892, 248] on input "حبه معجنات مشكله" at bounding box center [778, 251] width 386 height 20
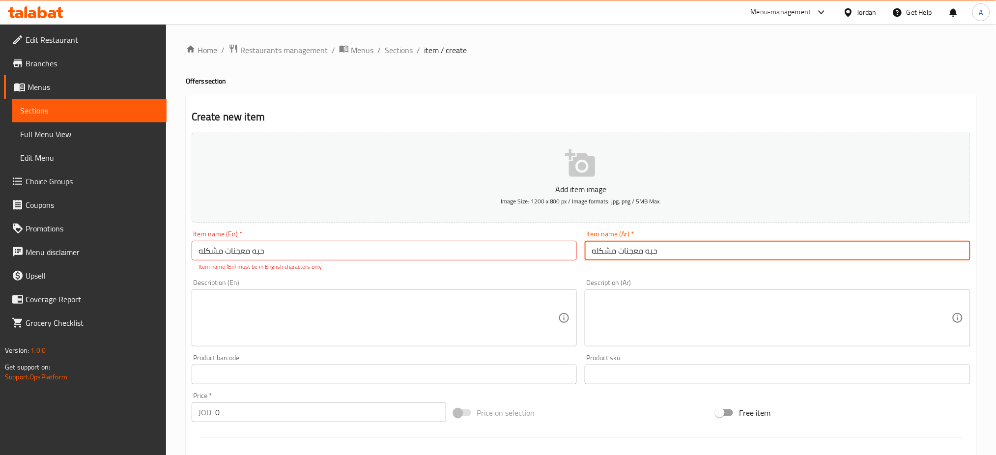
drag, startPoint x: 892, startPoint y: 248, endPoint x: 560, endPoint y: 232, distance: 332.4
click at [563, 233] on div "Add item image Image Size: 1200 x 800 px / Image formats: jpg, png / 5MB Max. I…" at bounding box center [581, 346] width 786 height 434
paste input "٢٠ حبه معجنات مشكله"
click at [737, 244] on input "٢٠ حبه معجنات مشكلهمشكله" at bounding box center [778, 251] width 386 height 20
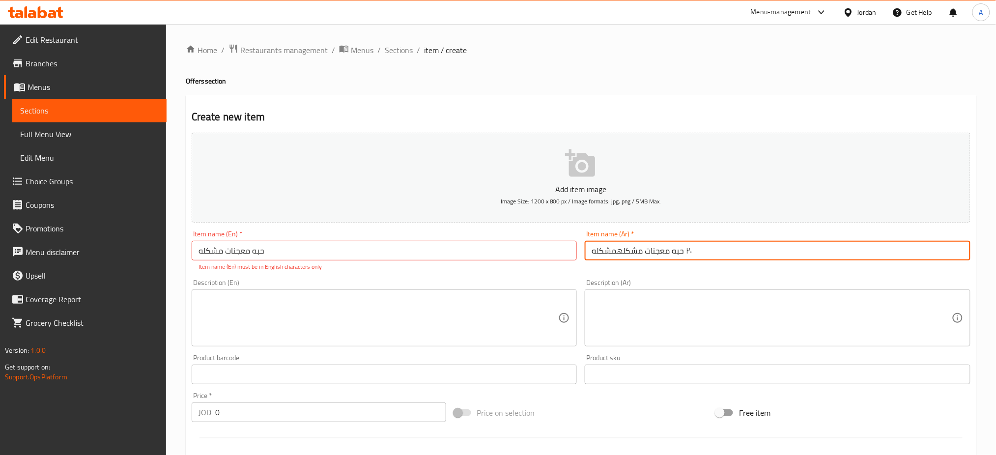
click at [737, 244] on input "٢٠ حبه معجنات مشكلهمشكله" at bounding box center [778, 251] width 386 height 20
paste input "text"
type input "٢٠ حبه معجنات مشكله"
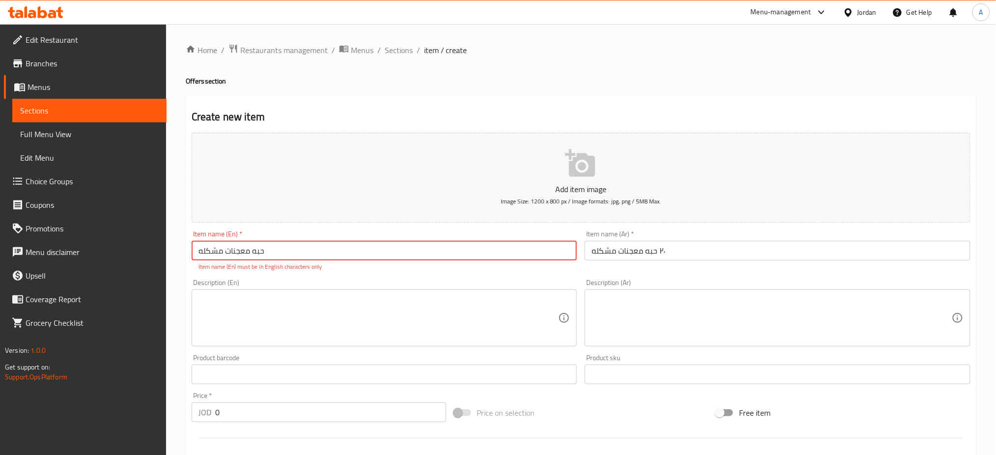
click at [478, 259] on input "حبه معجنات مشكله" at bounding box center [385, 251] width 386 height 20
drag, startPoint x: 478, startPoint y: 259, endPoint x: 81, endPoint y: 208, distance: 401.2
click at [86, 213] on div "Edit Restaurant Branches Menus Sections Full Menu View Edit Menu Choice Groups …" at bounding box center [498, 364] width 996 height 681
click at [261, 250] on input "2مشكله" at bounding box center [385, 251] width 386 height 20
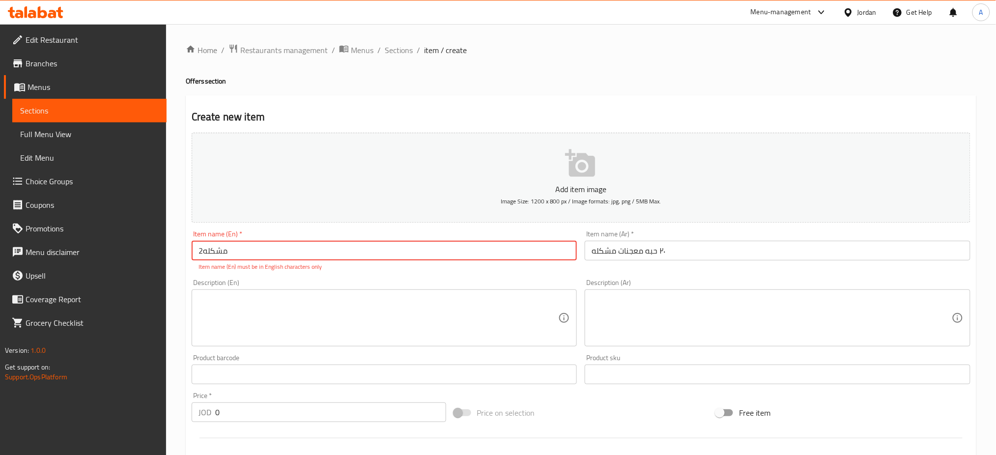
click at [261, 250] on input "2مشكله" at bounding box center [385, 251] width 386 height 20
type input "20 mixed pastries"
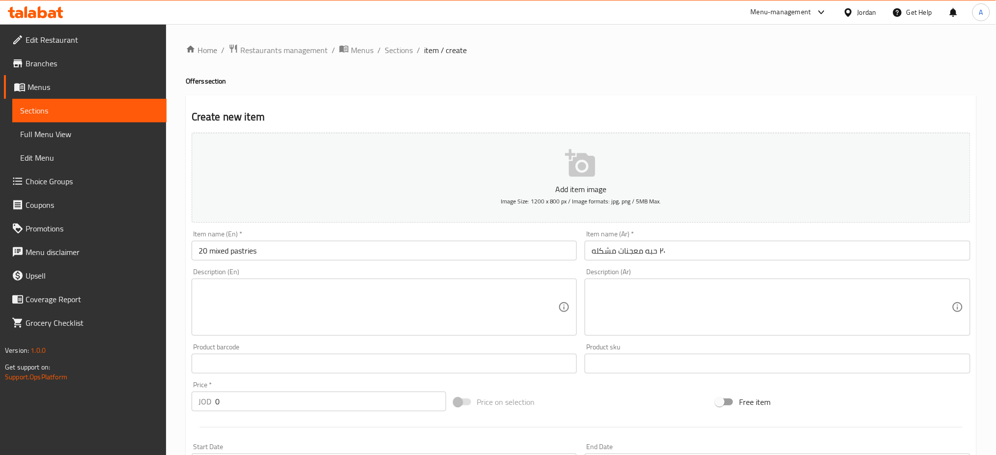
drag, startPoint x: 338, startPoint y: 389, endPoint x: 261, endPoint y: 393, distance: 77.2
click at [259, 390] on div "Price   * JOD 0 Price *" at bounding box center [319, 396] width 254 height 30
drag, startPoint x: 262, startPoint y: 393, endPoint x: 166, endPoint y: 393, distance: 96.3
click at [166, 393] on div "Edit Restaurant Branches Menus Sections Full Menu View Edit Menu Choice Groups …" at bounding box center [498, 359] width 996 height 670
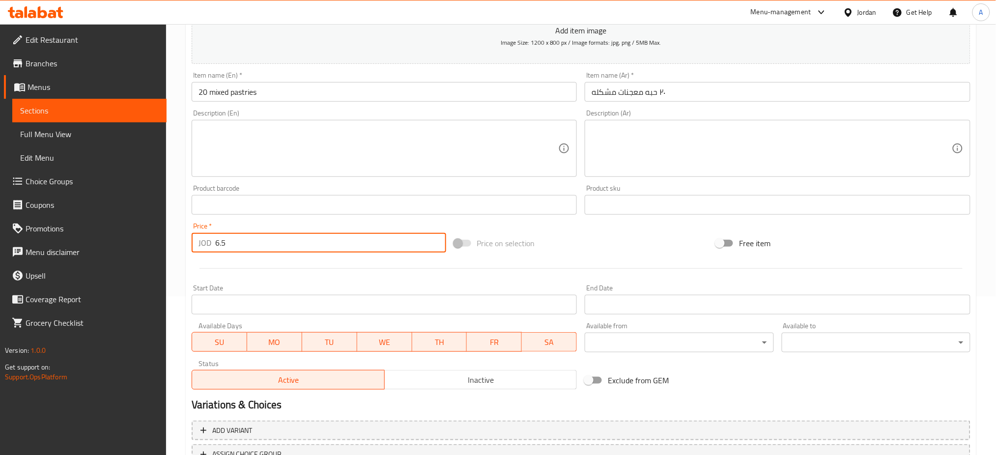
scroll to position [237, 0]
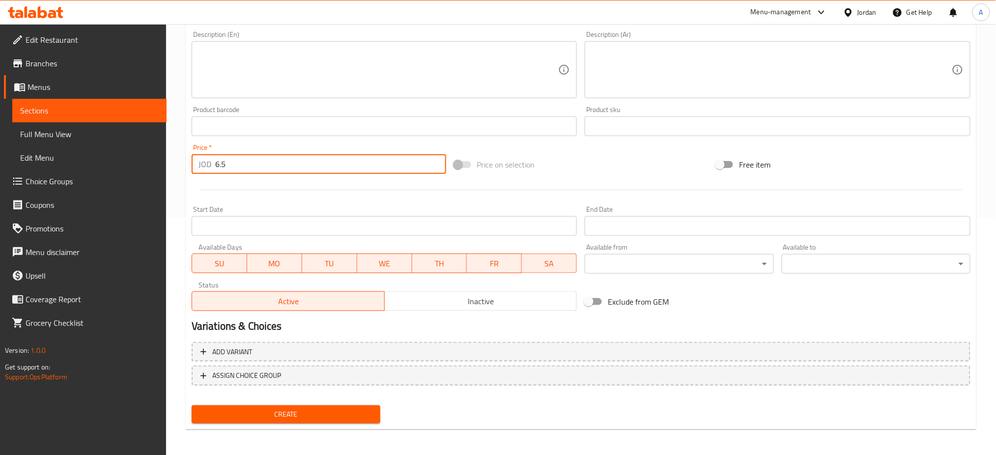
type input "6.5"
click at [291, 413] on span "Create" at bounding box center [285, 414] width 173 height 12
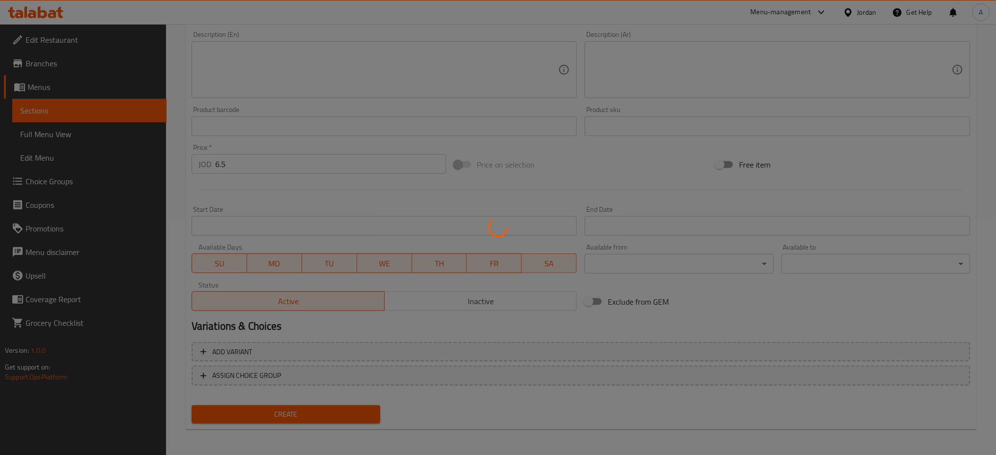
type input "0"
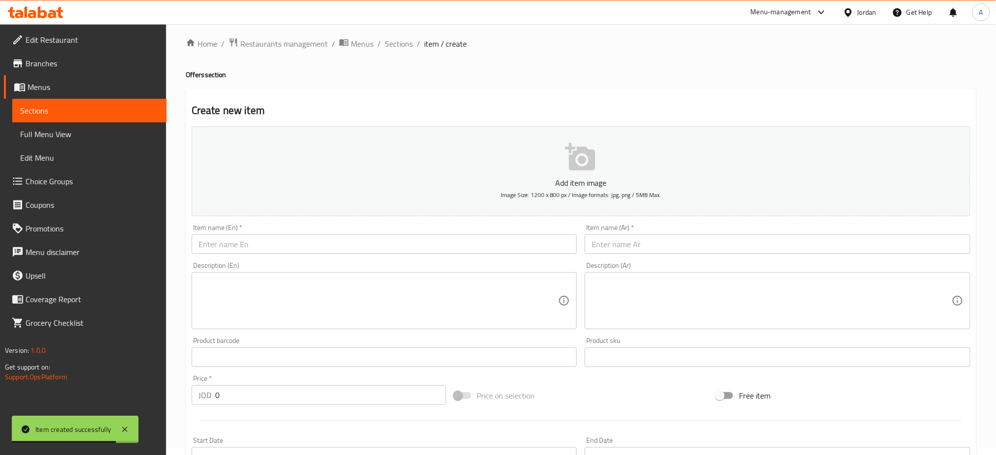
scroll to position [0, 0]
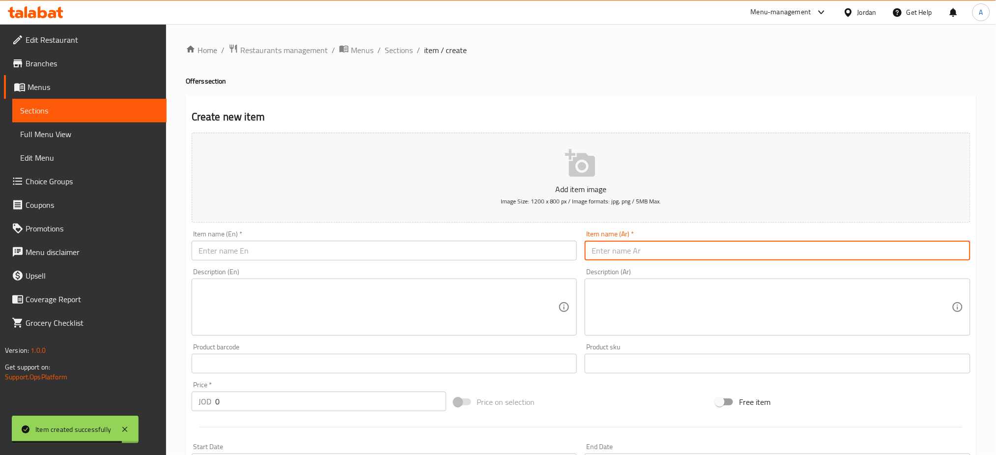
click at [630, 257] on input "text" at bounding box center [778, 251] width 386 height 20
paste input "٤٠ حبه معجنات"
type input "٤٠ حبه معجنات"
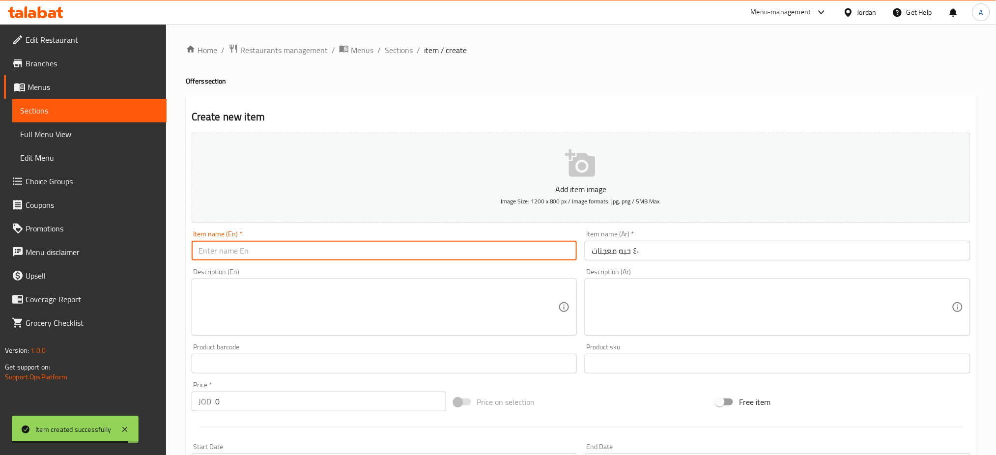
click at [470, 248] on input "text" at bounding box center [385, 251] width 386 height 20
type input "40 pieces pastries"
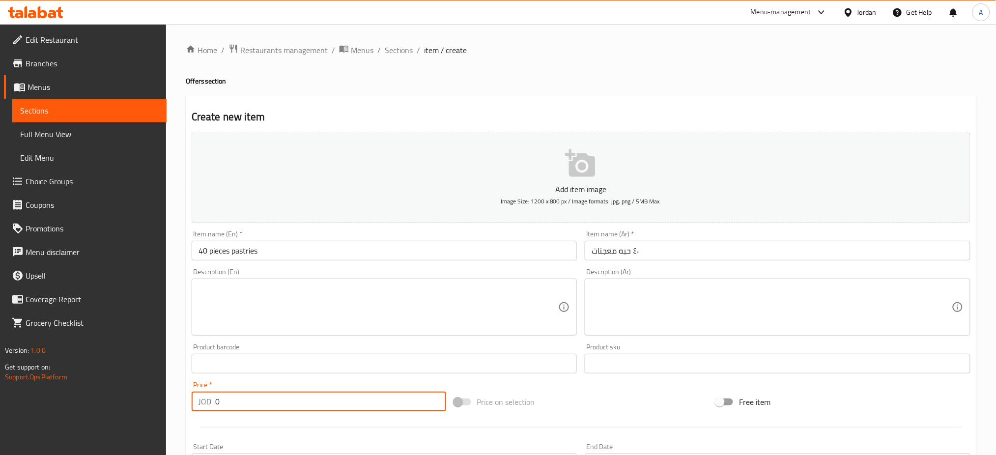
drag, startPoint x: 253, startPoint y: 400, endPoint x: 160, endPoint y: 388, distance: 93.7
click at [145, 400] on div "Edit Restaurant Branches Menus Sections Full Menu View Edit Menu Choice Groups …" at bounding box center [498, 359] width 996 height 670
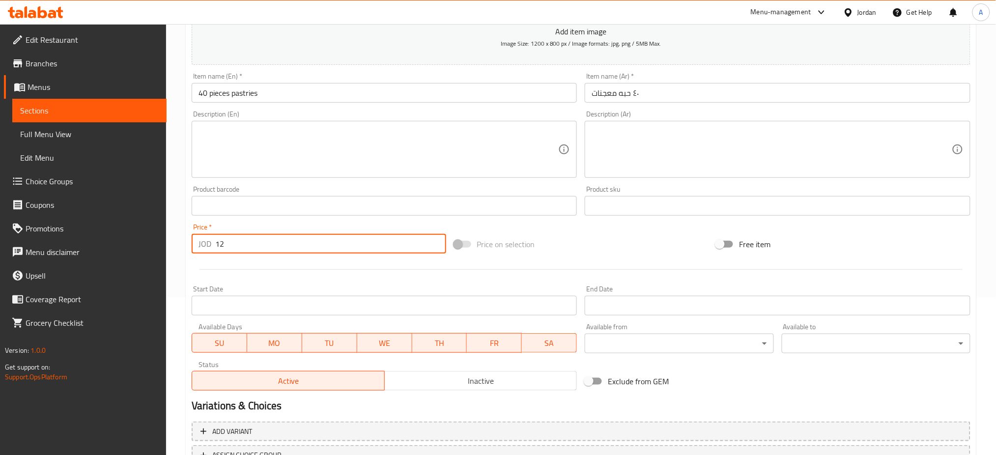
scroll to position [237, 0]
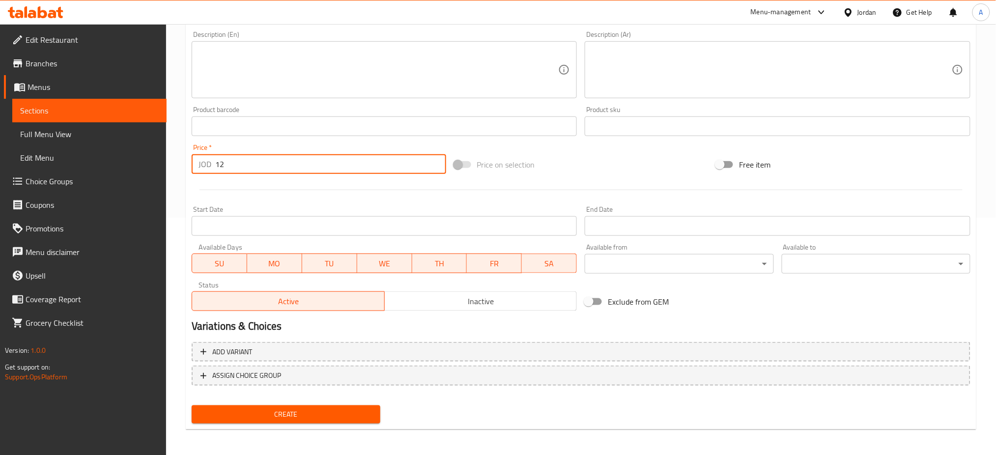
type input "12"
click at [332, 405] on button "Create" at bounding box center [286, 414] width 189 height 18
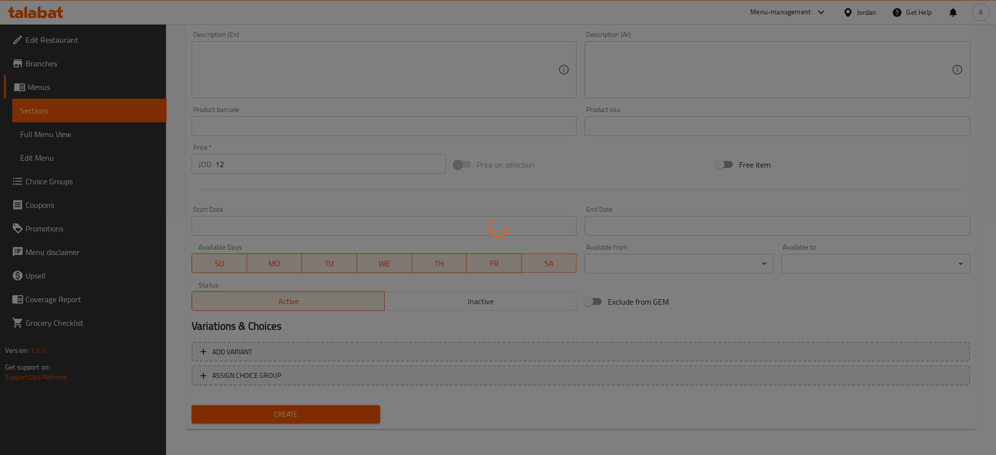
type input "0"
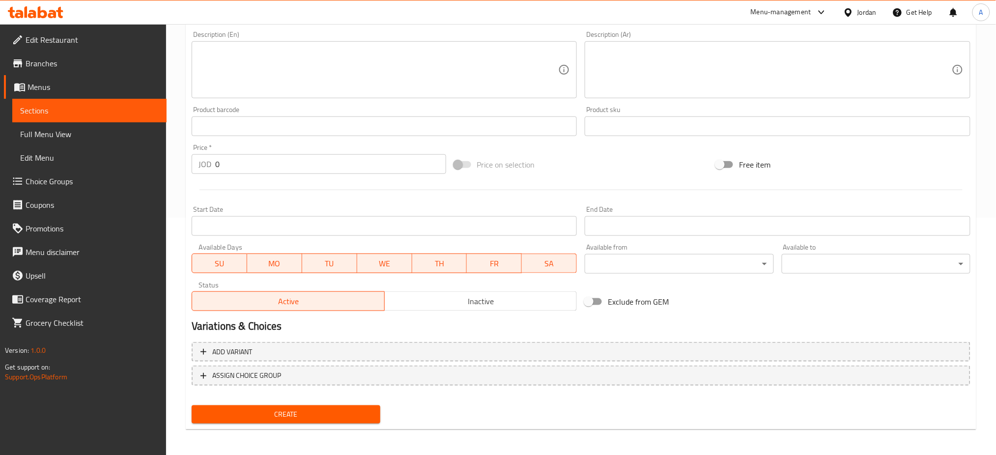
click at [994, 277] on div "Home / Restaurants management / Menus / Sections / item / create Offers section…" at bounding box center [581, 122] width 830 height 670
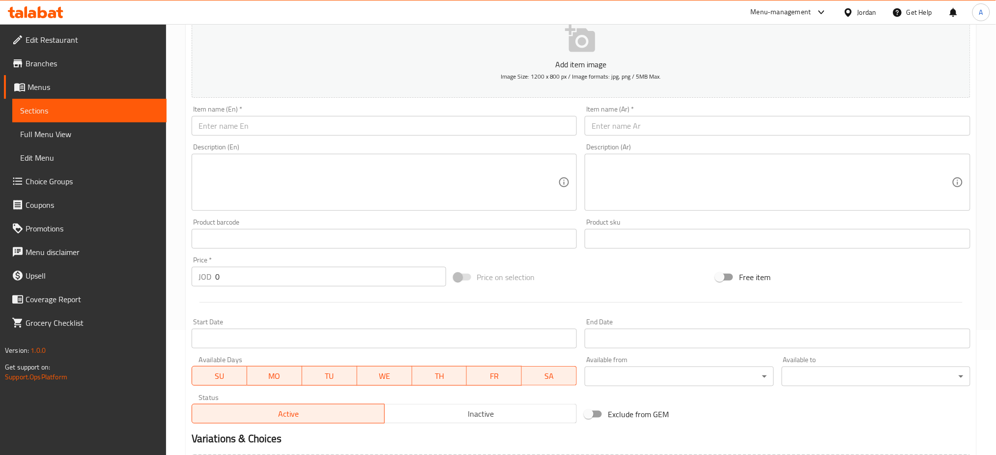
scroll to position [41, 0]
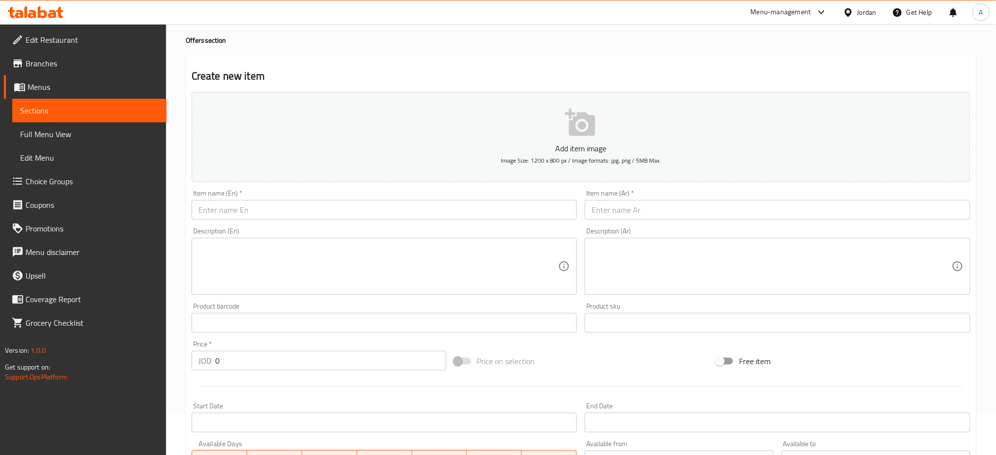
click at [726, 213] on input "text" at bounding box center [778, 210] width 386 height 20
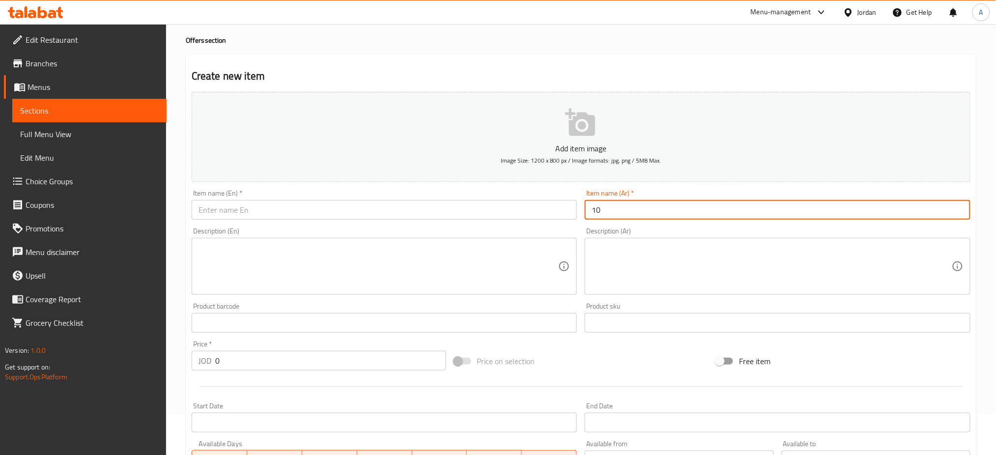
type input "1"
type input "10 مناقيش مشكلة"
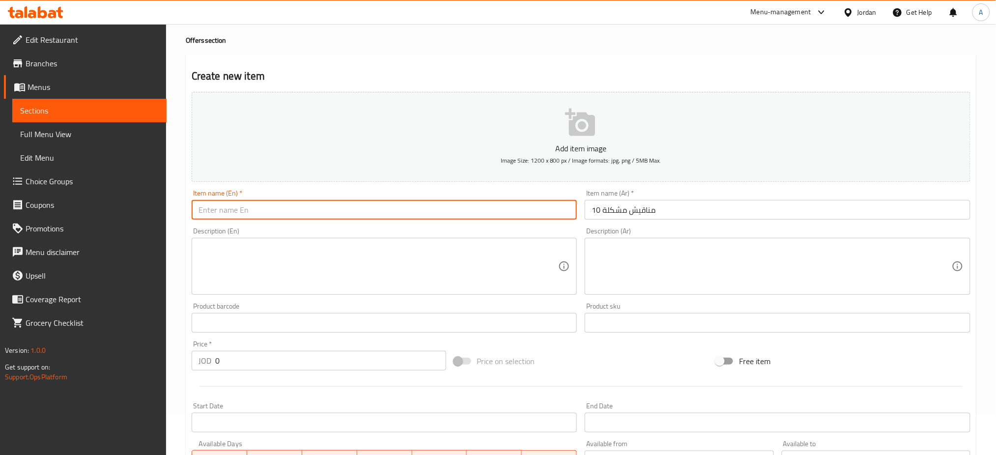
click at [526, 210] on input "text" at bounding box center [385, 210] width 386 height 20
type input "10 mixed manakish"
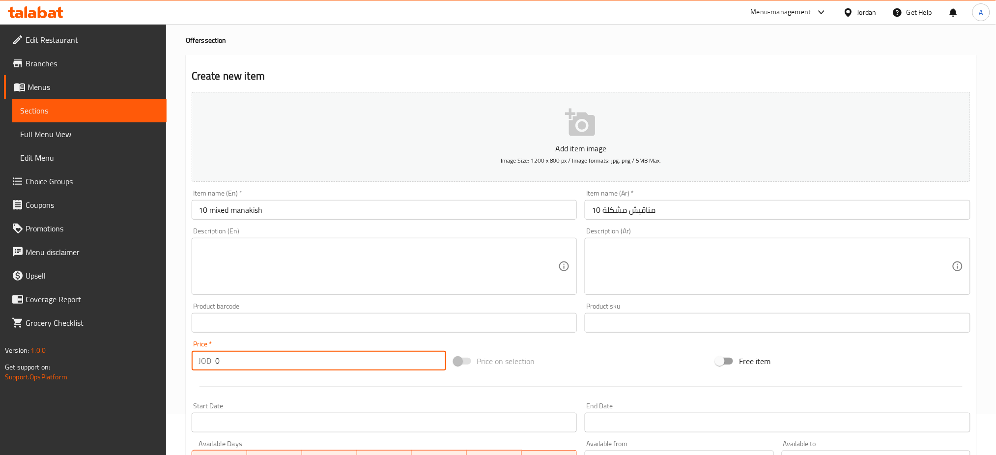
drag, startPoint x: 287, startPoint y: 360, endPoint x: 68, endPoint y: 344, distance: 219.2
click at [58, 343] on div "Edit Restaurant Branches Menus Sections Full Menu View Edit Menu Choice Groups …" at bounding box center [498, 318] width 996 height 670
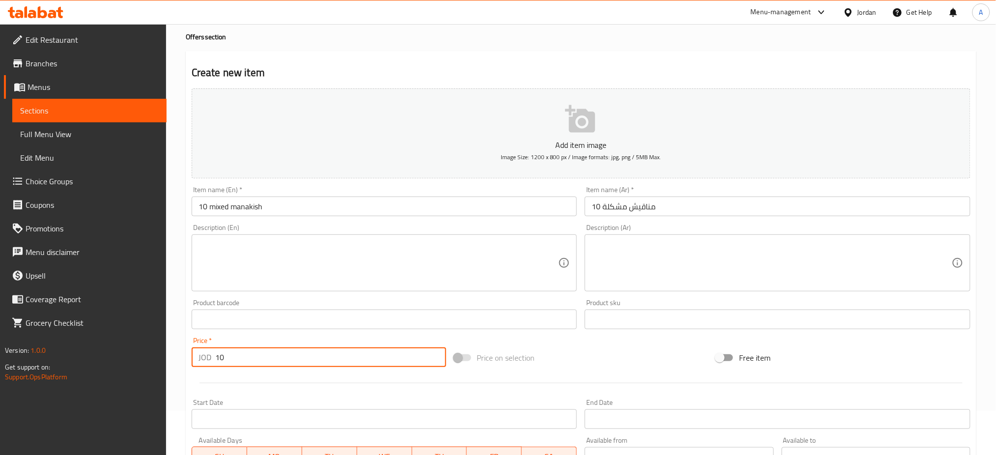
scroll to position [237, 0]
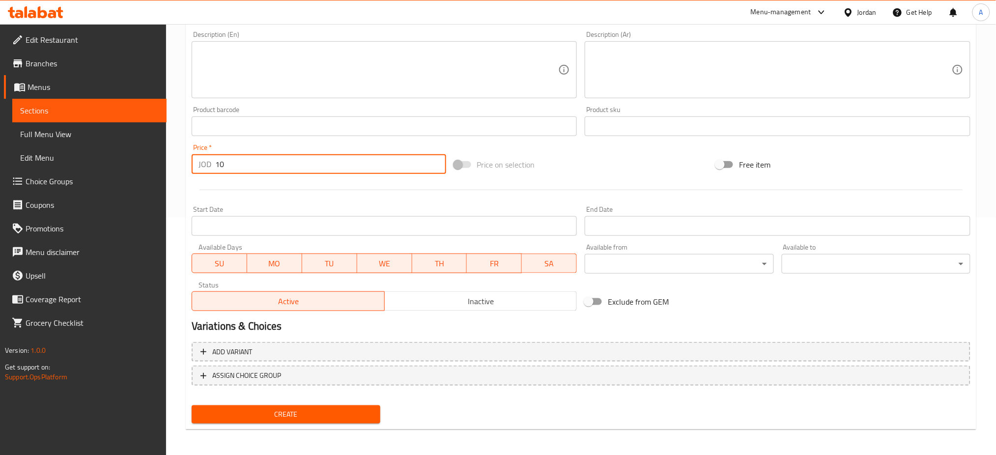
type input "10"
click at [358, 409] on span "Create" at bounding box center [285, 414] width 173 height 12
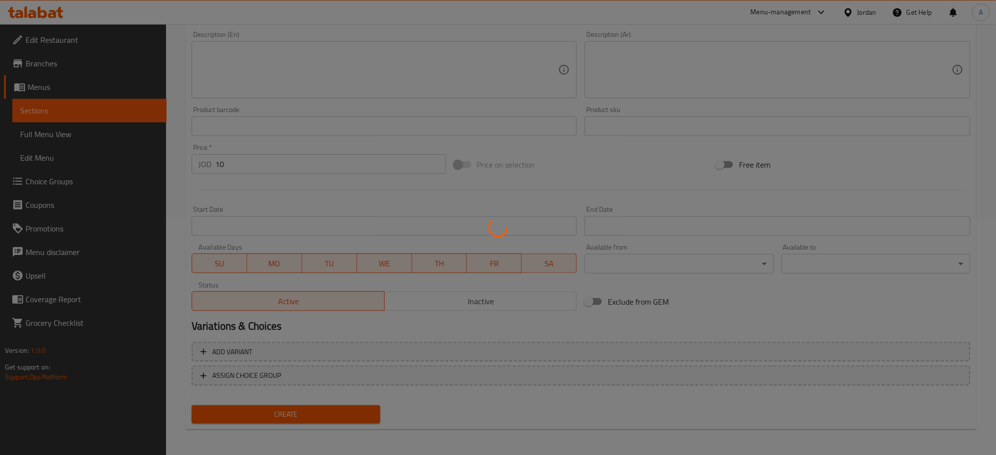
type input "0"
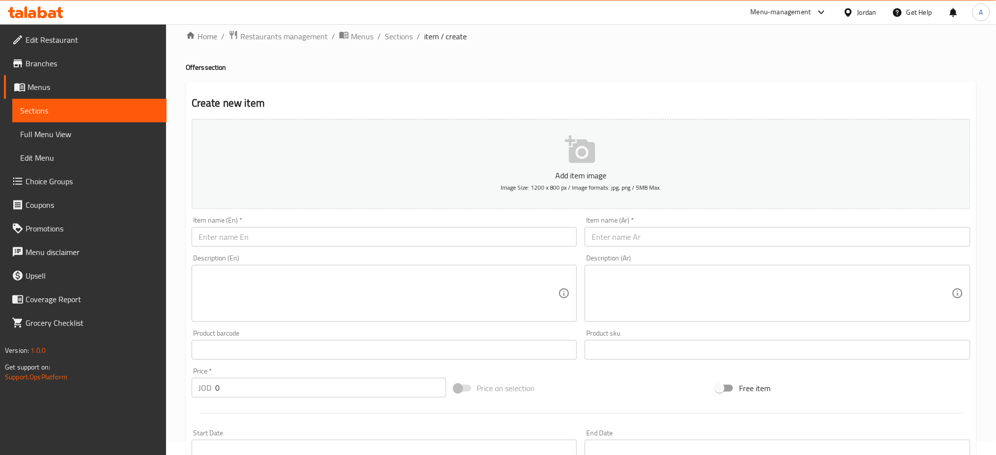
scroll to position [0, 0]
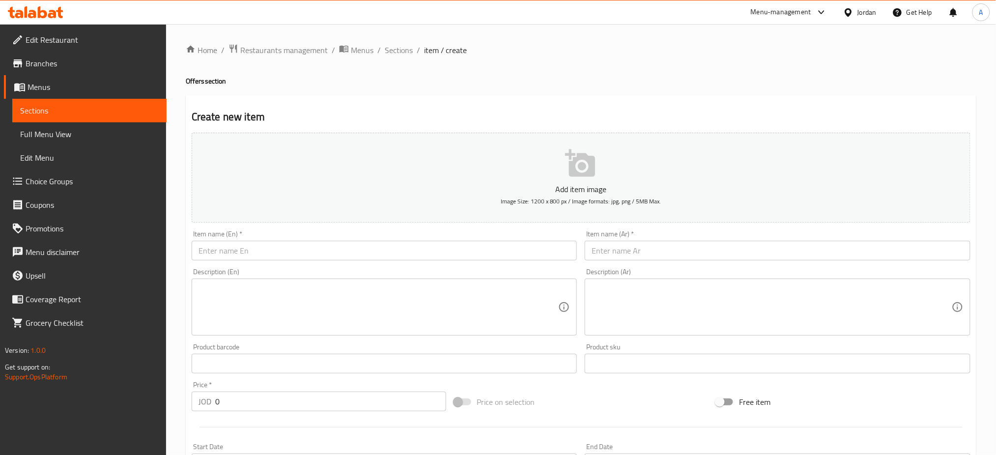
drag, startPoint x: 686, startPoint y: 254, endPoint x: 695, endPoint y: 253, distance: 9.4
click at [686, 254] on input "text" at bounding box center [778, 251] width 386 height 20
paste input "منقوشه البناني مشكله ١٨ دينار"
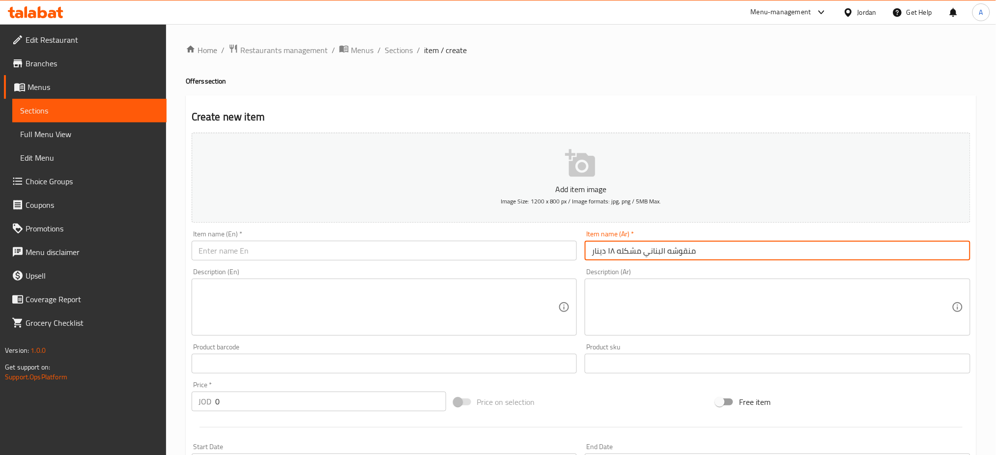
drag, startPoint x: 618, startPoint y: 252, endPoint x: 541, endPoint y: 250, distance: 77.1
click at [541, 250] on div "Add item image Image Size: 1200 x 800 px / Image formats: jpg, png / 5MB Max. I…" at bounding box center [581, 340] width 786 height 423
click at [649, 249] on input "منقوشه البناني مشكله ١٨ دينار" at bounding box center [778, 251] width 386 height 20
drag, startPoint x: 618, startPoint y: 254, endPoint x: 593, endPoint y: 252, distance: 24.2
click at [593, 252] on input "منقوشه البناني مشكله ١٨ دينار" at bounding box center [778, 251] width 386 height 20
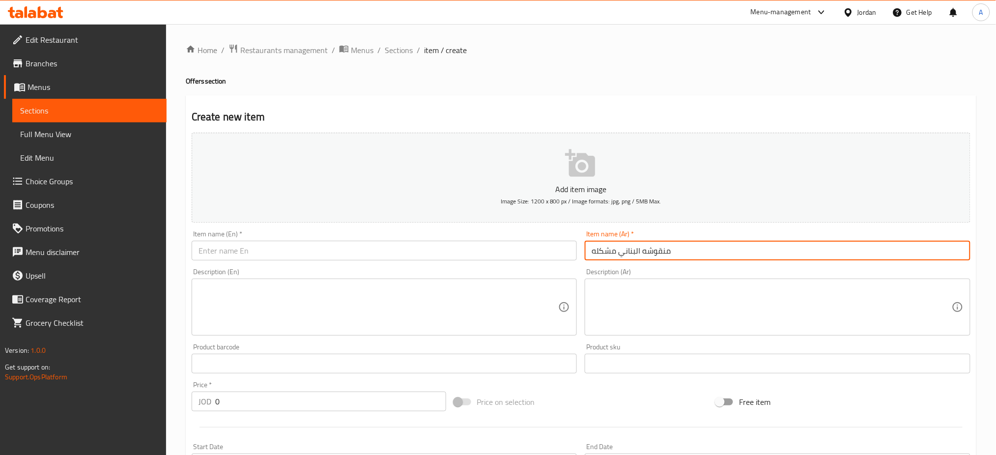
click at [714, 257] on input "منقوشه البناني مشكله" at bounding box center [778, 251] width 386 height 20
type input "منقوشه البناني مشكله 10"
click at [509, 260] on input "text" at bounding box center [385, 251] width 386 height 20
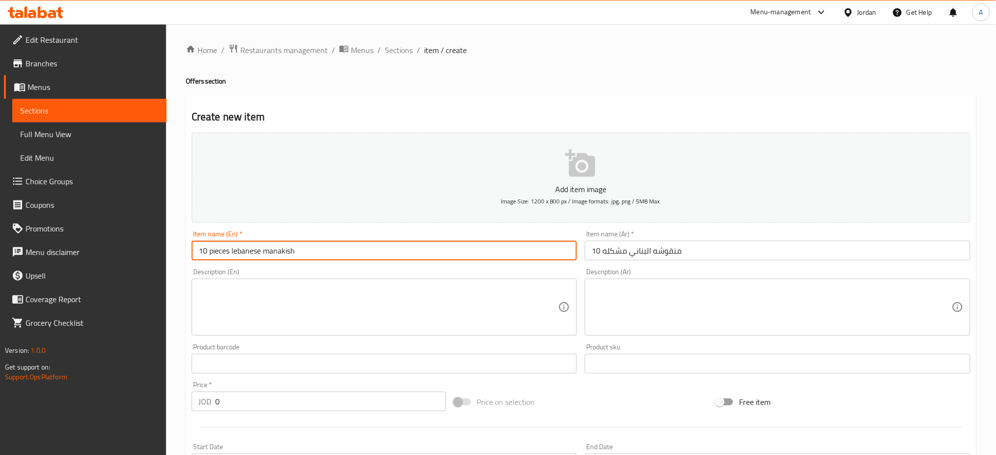
type input "10 pieces lebanese manakish"
drag, startPoint x: 255, startPoint y: 391, endPoint x: 151, endPoint y: 382, distance: 104.6
click at [151, 382] on div "Edit Restaurant Branches Menus Sections Full Menu View Edit Menu Choice Groups …" at bounding box center [498, 359] width 996 height 670
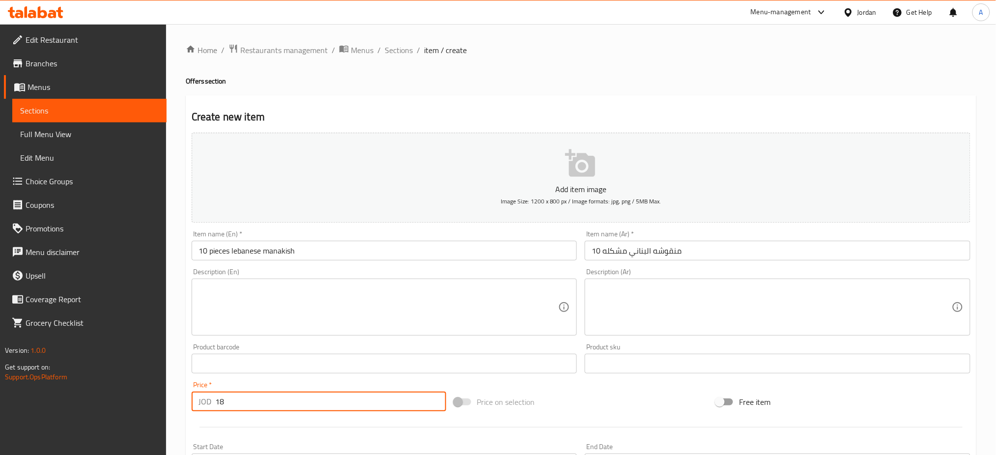
scroll to position [237, 0]
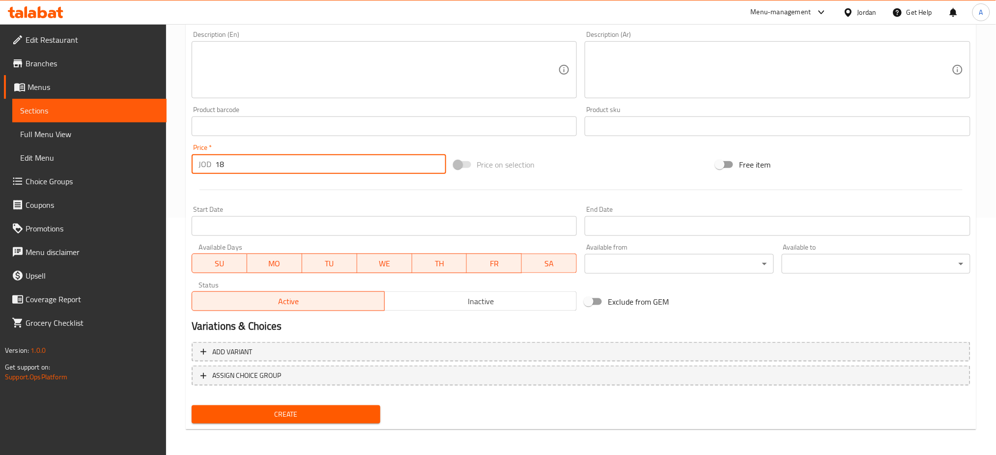
type input "18"
click at [319, 425] on div "Create" at bounding box center [286, 414] width 196 height 26
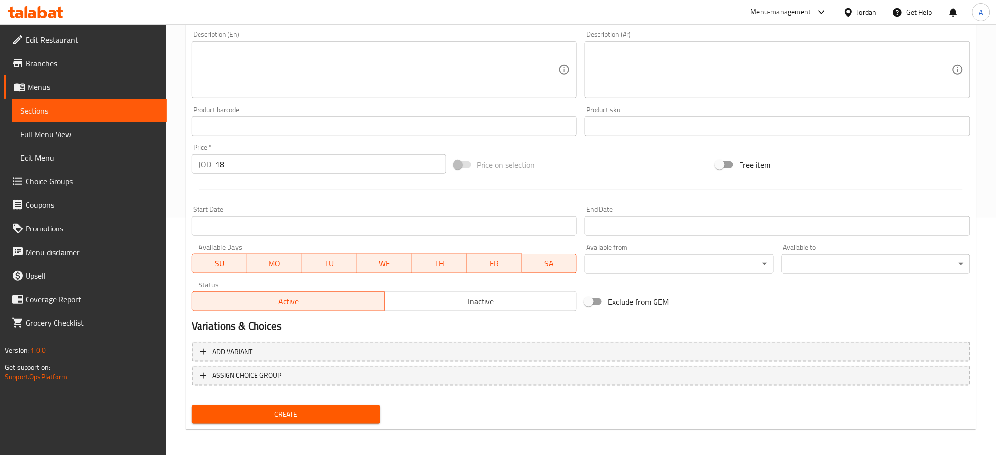
click at [319, 414] on span "Create" at bounding box center [285, 414] width 173 height 12
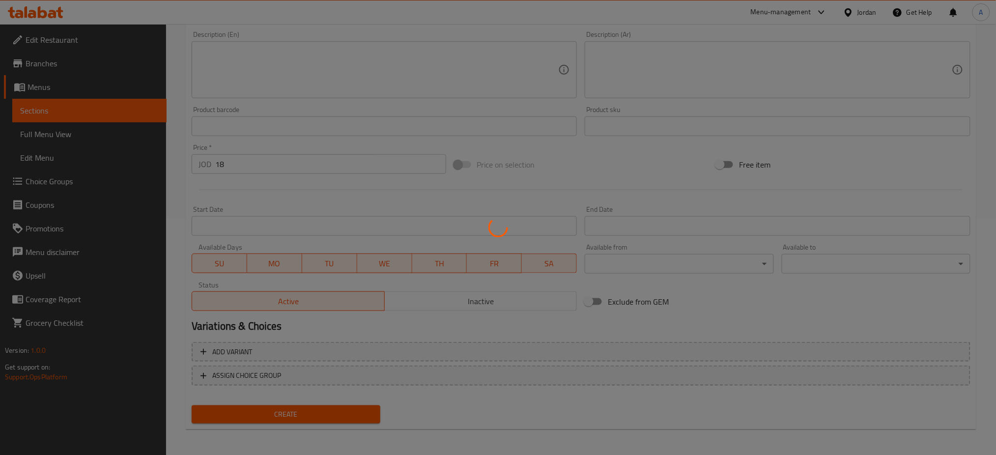
type input "0"
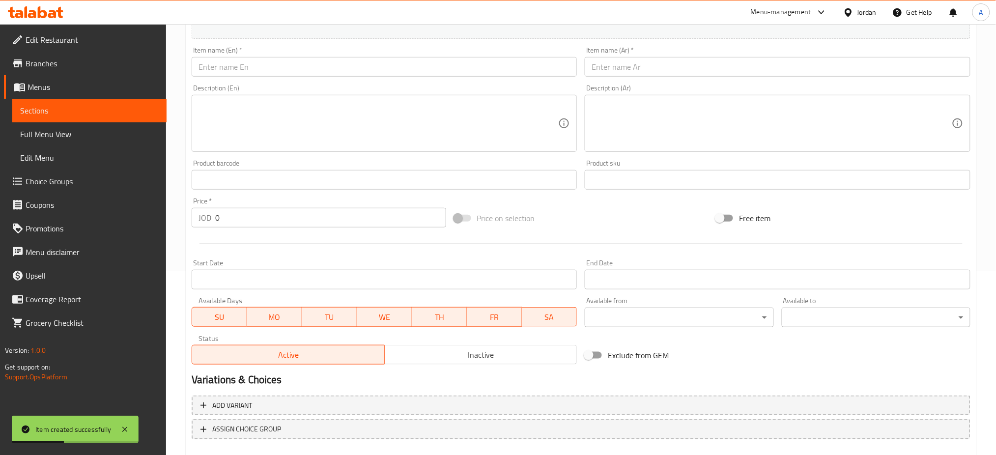
scroll to position [0, 0]
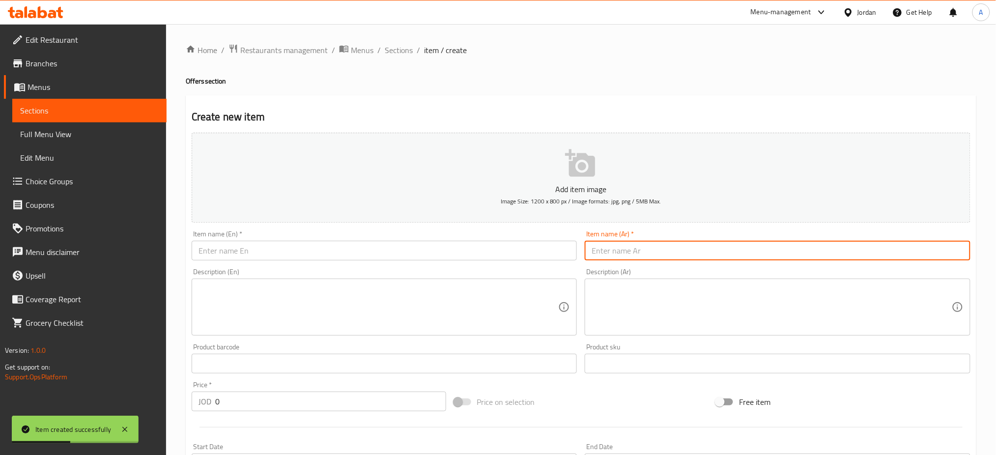
drag, startPoint x: 640, startPoint y: 259, endPoint x: 635, endPoint y: 256, distance: 6.0
click at [640, 259] on input "text" at bounding box center [778, 251] width 386 height 20
type input "1"
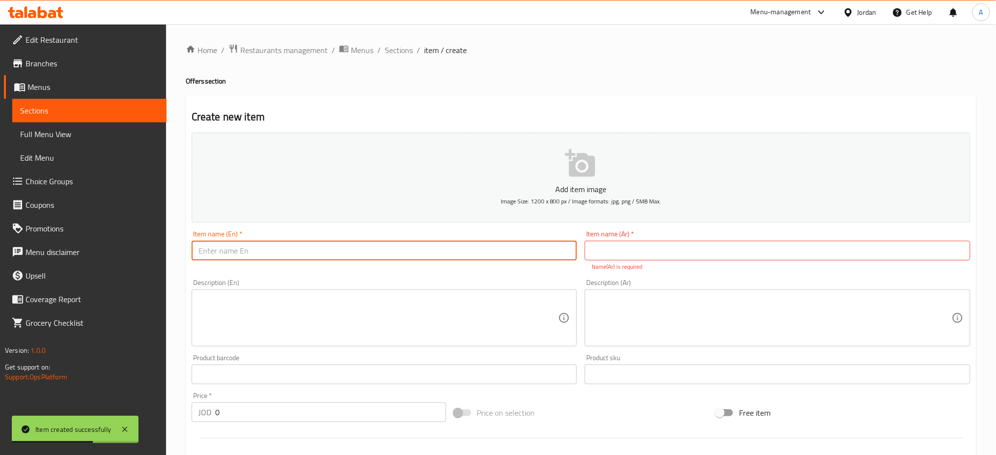
click at [403, 258] on input "text" at bounding box center [385, 251] width 386 height 20
type input "3 small pizza"
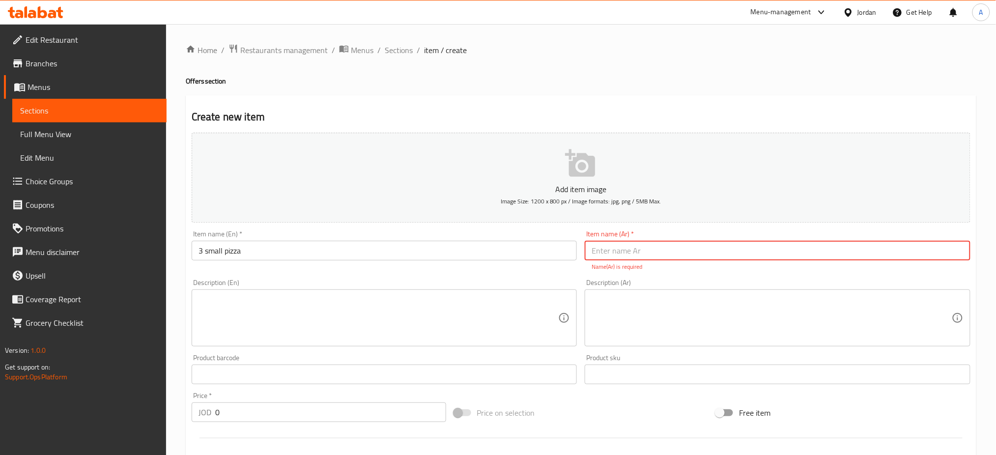
click at [607, 258] on input "text" at bounding box center [778, 251] width 386 height 20
type input "3 بيتزا صغير"
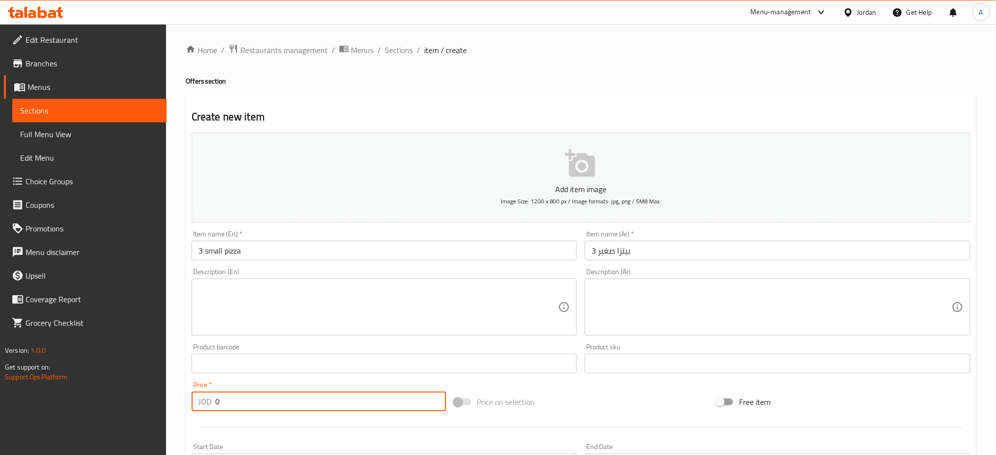
drag, startPoint x: 242, startPoint y: 405, endPoint x: 155, endPoint y: 404, distance: 87.0
click at [155, 404] on div "Edit Restaurant Branches Menus Sections Full Menu View Edit Menu Choice Groups …" at bounding box center [498, 359] width 996 height 670
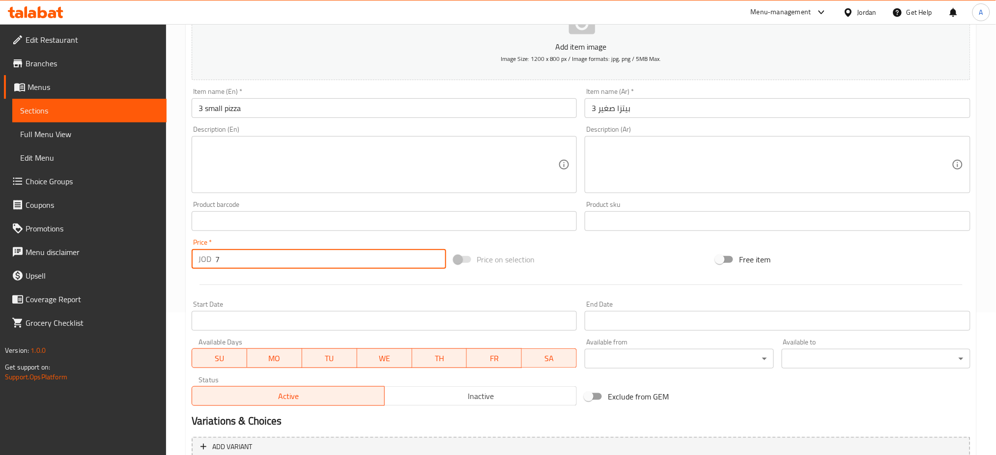
scroll to position [237, 0]
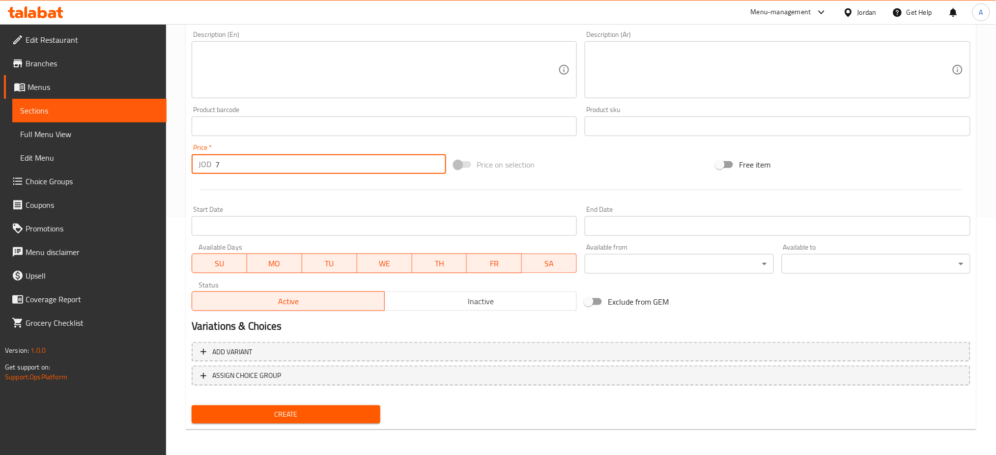
type input "7"
click at [317, 411] on span "Create" at bounding box center [285, 414] width 173 height 12
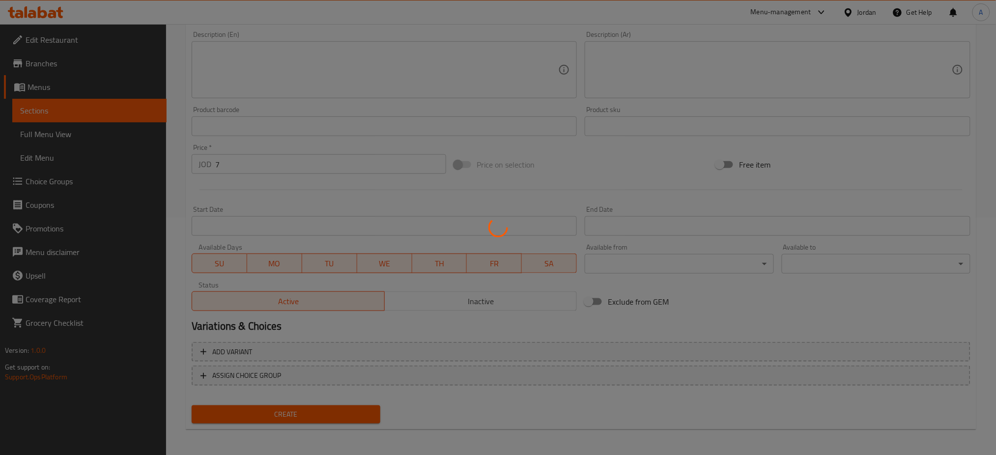
type input "0"
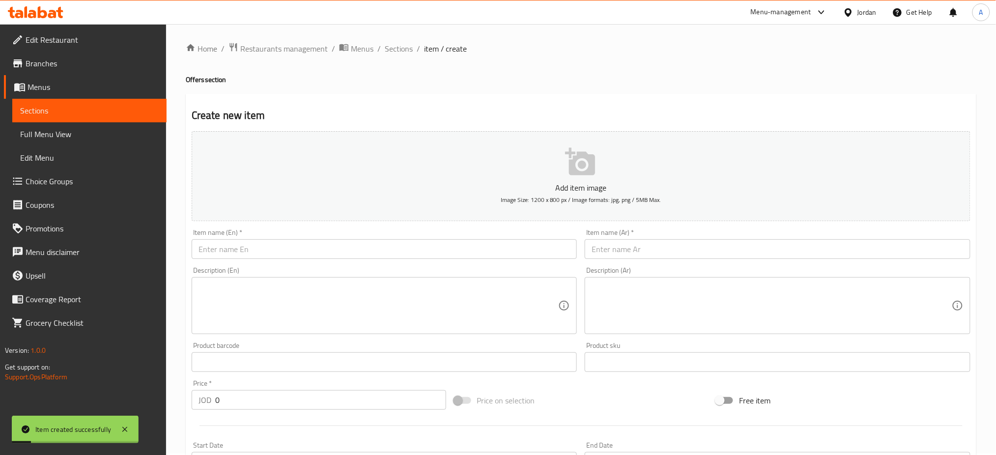
scroll to position [0, 0]
click at [724, 250] on input "text" at bounding box center [778, 251] width 386 height 20
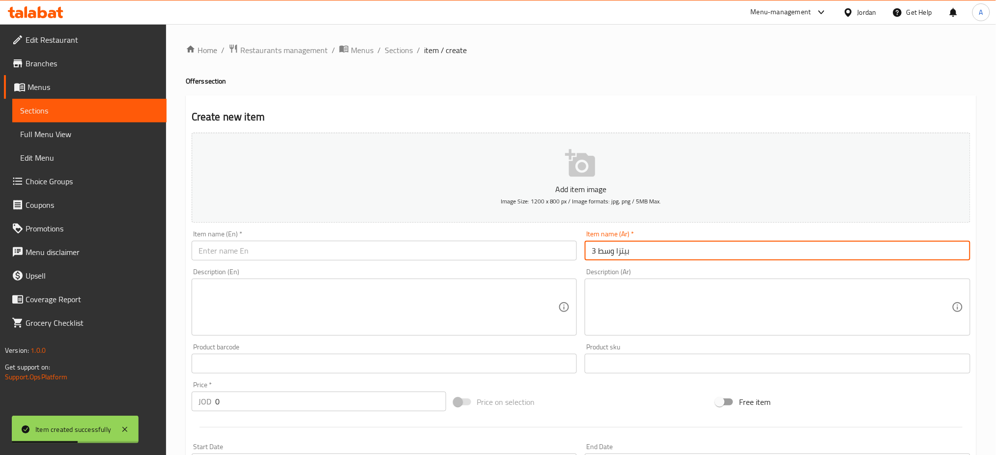
type input "3 بيتزا وسط"
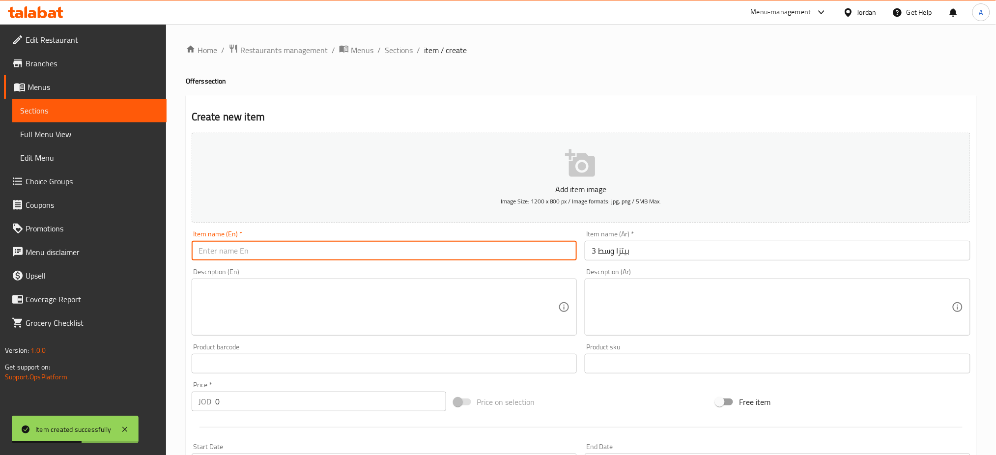
click at [523, 255] on input "text" at bounding box center [385, 251] width 386 height 20
type input "3 medium pizza"
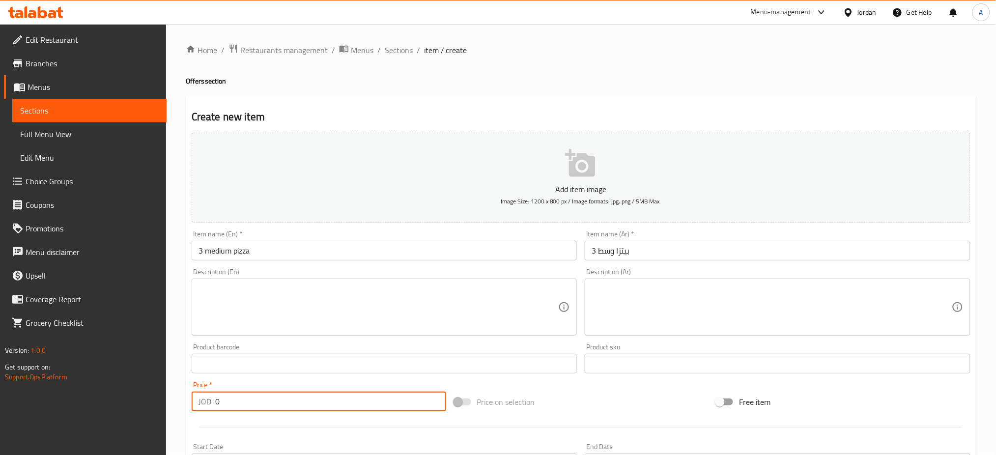
drag, startPoint x: 294, startPoint y: 401, endPoint x: 65, endPoint y: 388, distance: 229.3
click at [75, 390] on div "Edit Restaurant Branches Menus Sections Full Menu View Edit Menu Choice Groups …" at bounding box center [498, 359] width 996 height 670
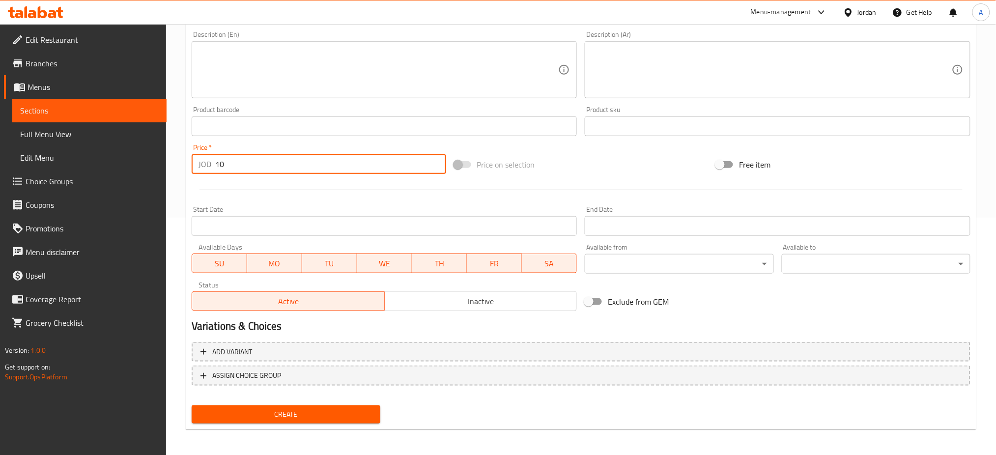
type input "10"
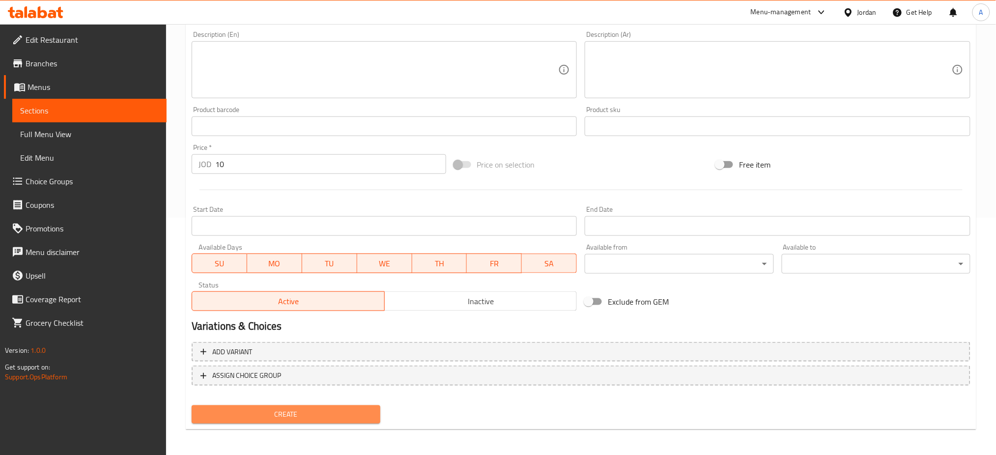
click at [254, 412] on span "Create" at bounding box center [285, 414] width 173 height 12
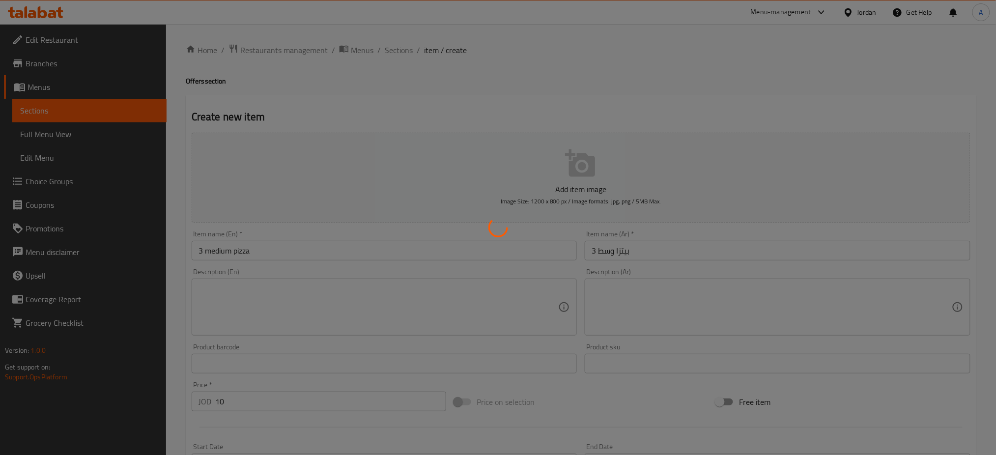
type input "0"
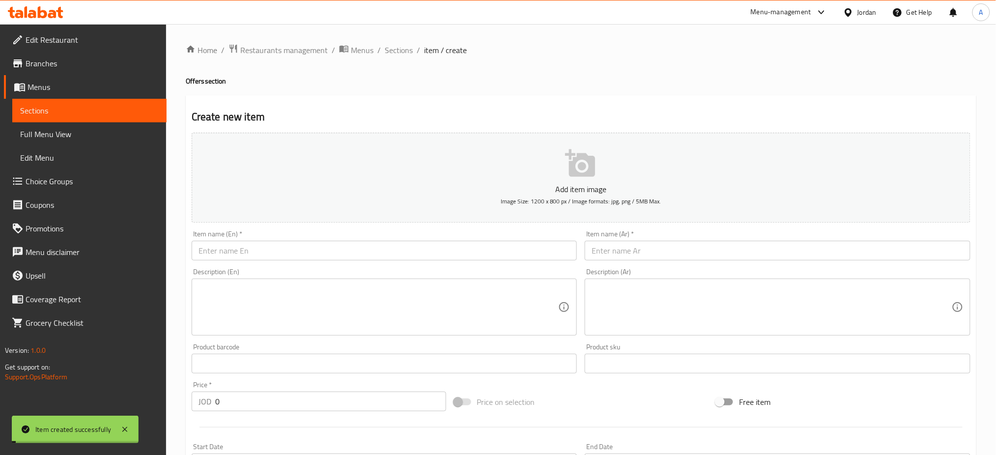
drag, startPoint x: 489, startPoint y: 259, endPoint x: 497, endPoint y: 251, distance: 11.8
click at [489, 259] on input "text" at bounding box center [385, 251] width 386 height 20
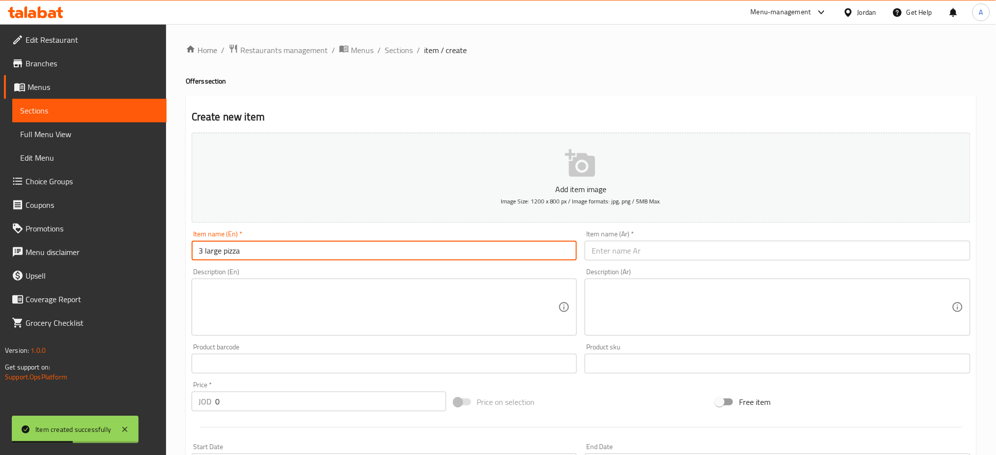
type input "3 large pizza"
click at [627, 246] on input "text" at bounding box center [778, 251] width 386 height 20
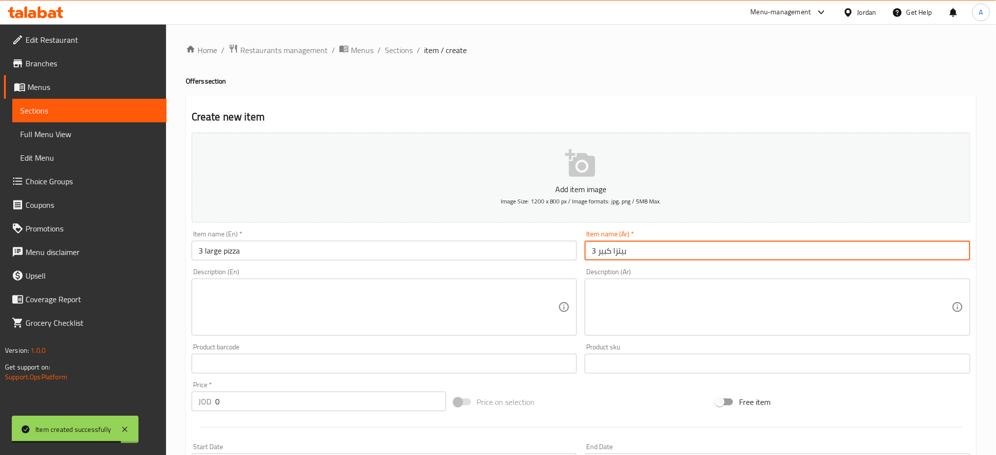
type input "3 بيتزا كبير"
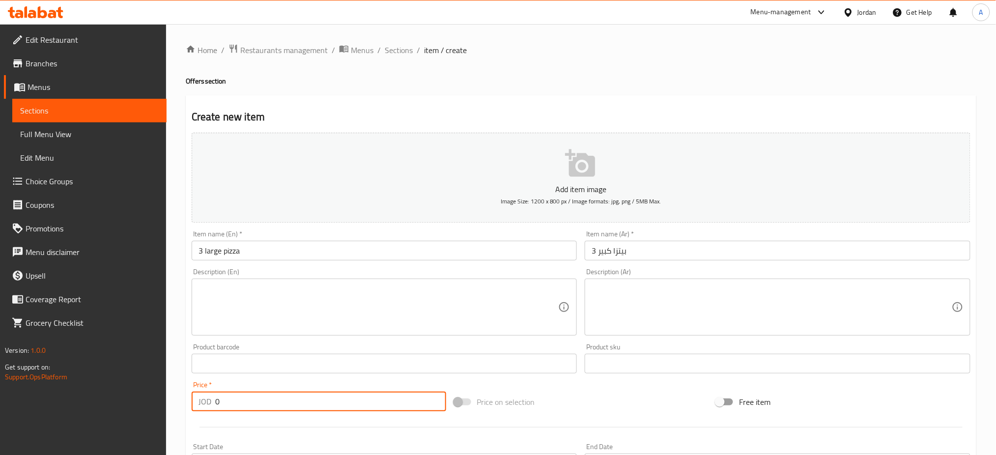
drag, startPoint x: 283, startPoint y: 403, endPoint x: 84, endPoint y: 394, distance: 199.2
click at [97, 394] on div "Edit Restaurant Branches Menus Sections Full Menu View Edit Menu Choice Groups …" at bounding box center [498, 359] width 996 height 670
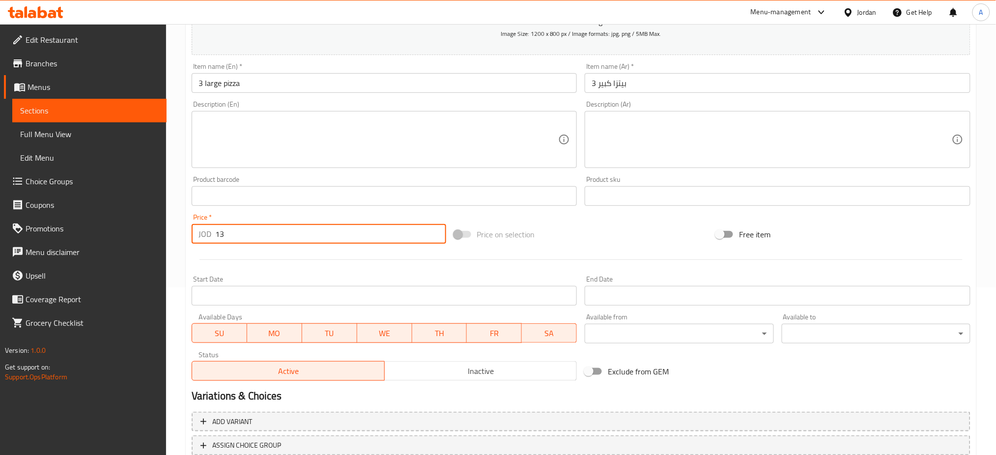
scroll to position [237, 0]
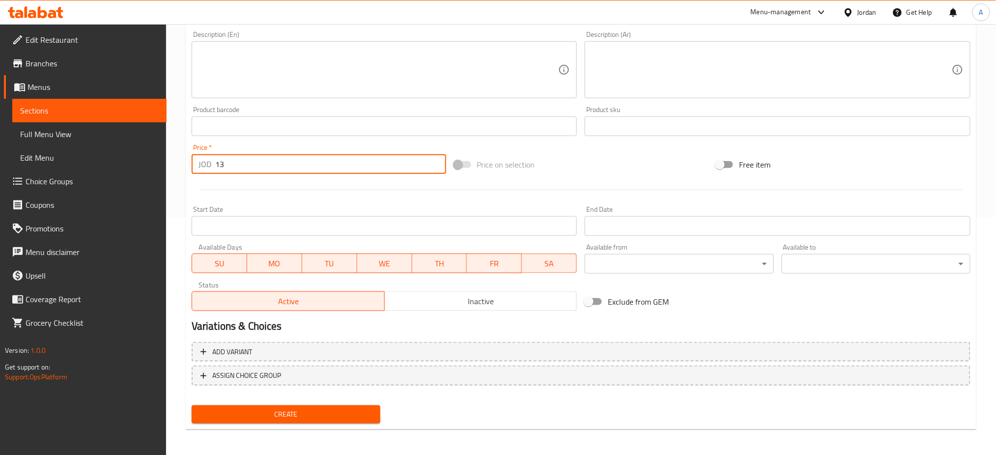
type input "13"
click at [286, 409] on span "Create" at bounding box center [285, 414] width 173 height 12
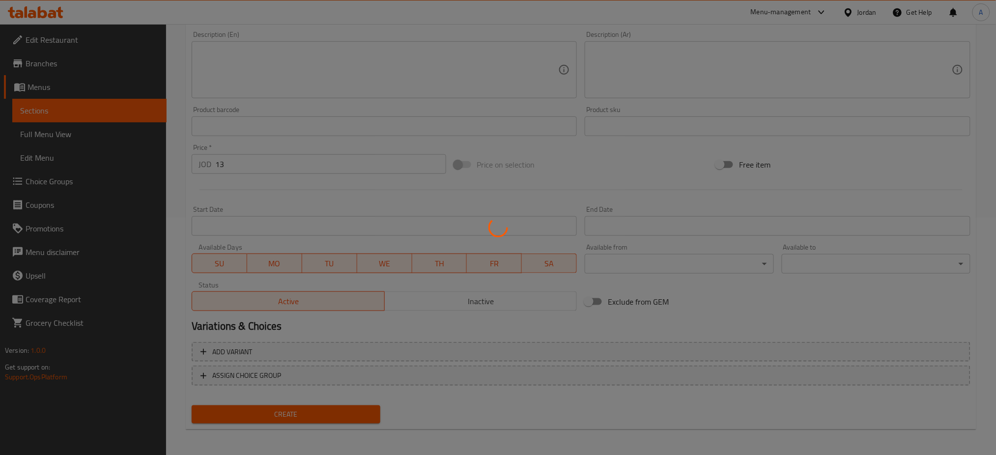
type input "0"
